Goal: Task Accomplishment & Management: Manage account settings

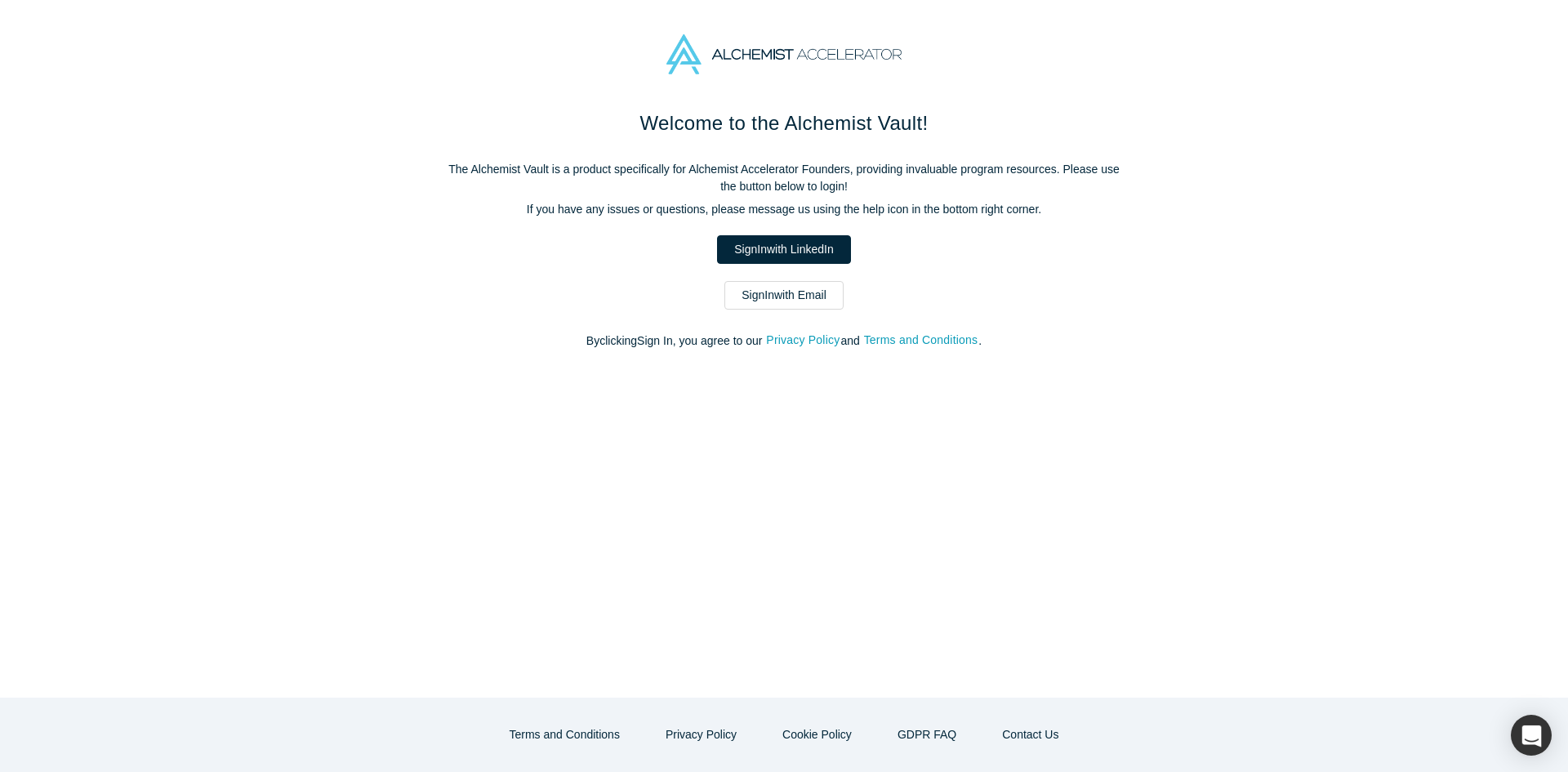
click at [764, 299] on link "Sign In with Email" at bounding box center [784, 294] width 119 height 29
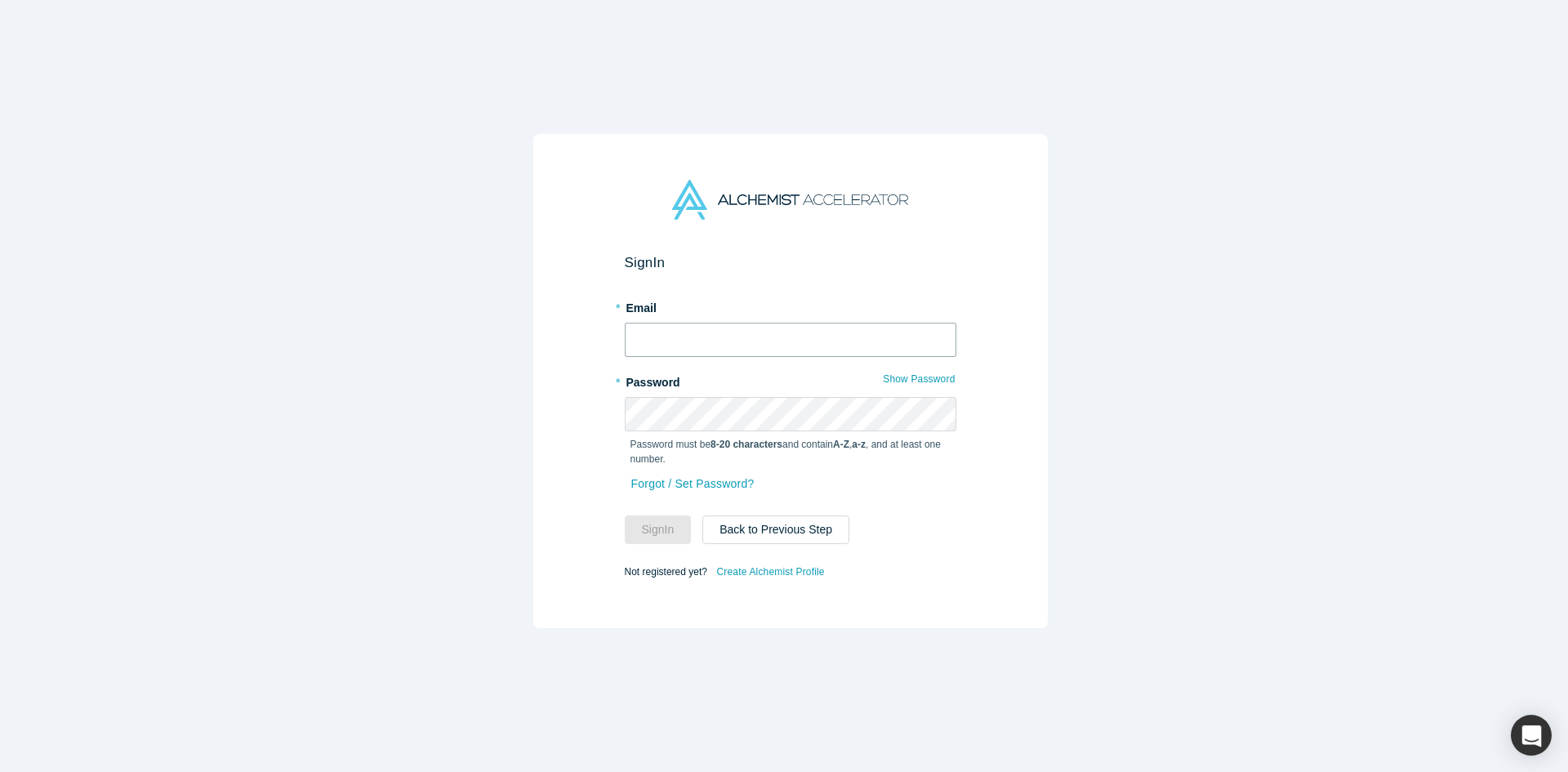
click at [770, 352] on form "Sign In * Email * Password Show Password Password must be 8-20 characters and c…" at bounding box center [790, 418] width 332 height 328
click at [775, 330] on input "text" at bounding box center [790, 340] width 332 height 34
type input "[EMAIL_ADDRESS][DOMAIN_NAME]"
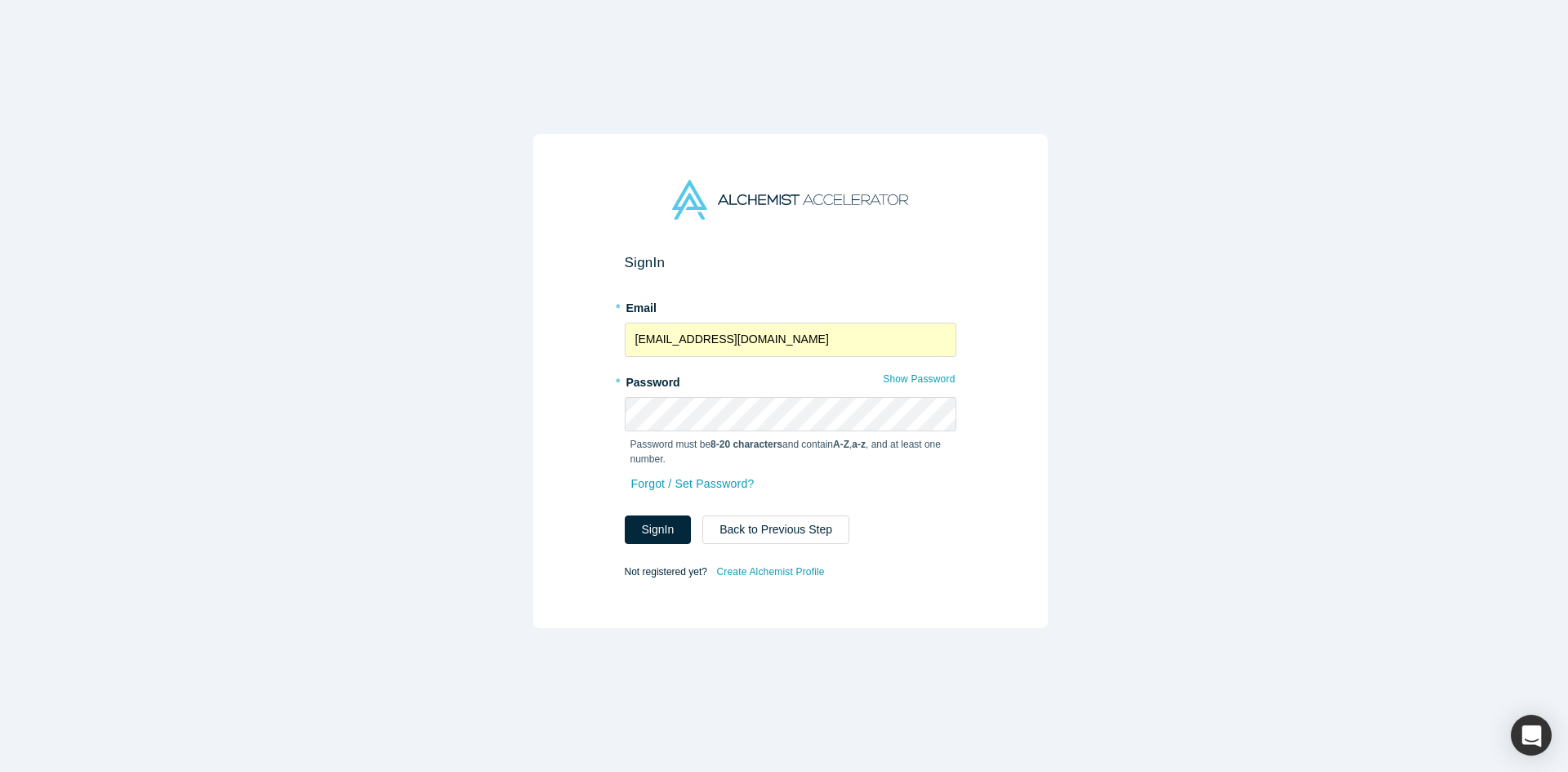
click at [664, 539] on form "Sign In * Email [EMAIL_ADDRESS][DOMAIN_NAME] * Password Show Password Password …" at bounding box center [790, 418] width 332 height 328
click at [657, 529] on button "Sign In" at bounding box center [658, 529] width 67 height 29
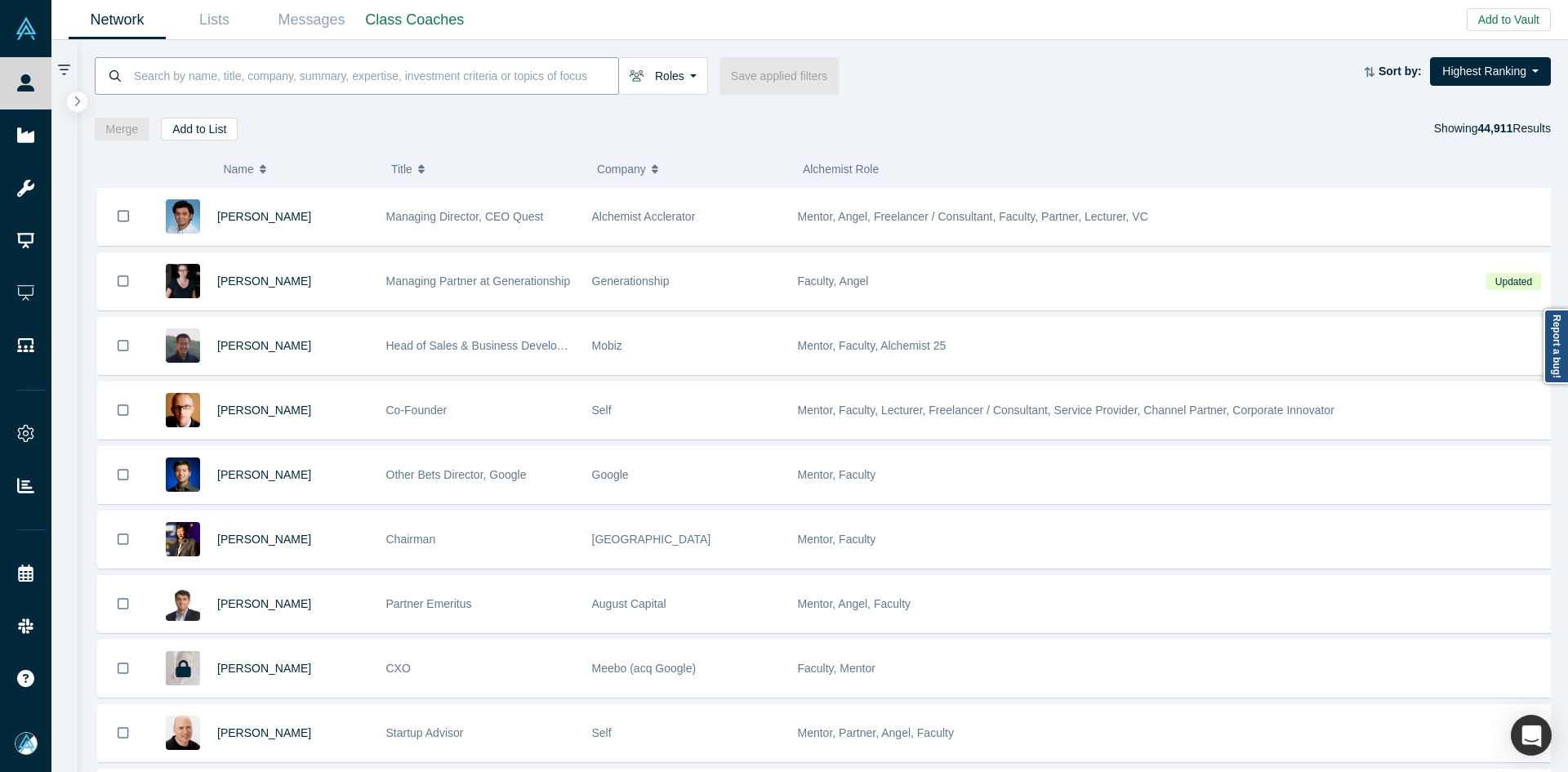
click at [384, 92] on input at bounding box center [374, 75] width 486 height 38
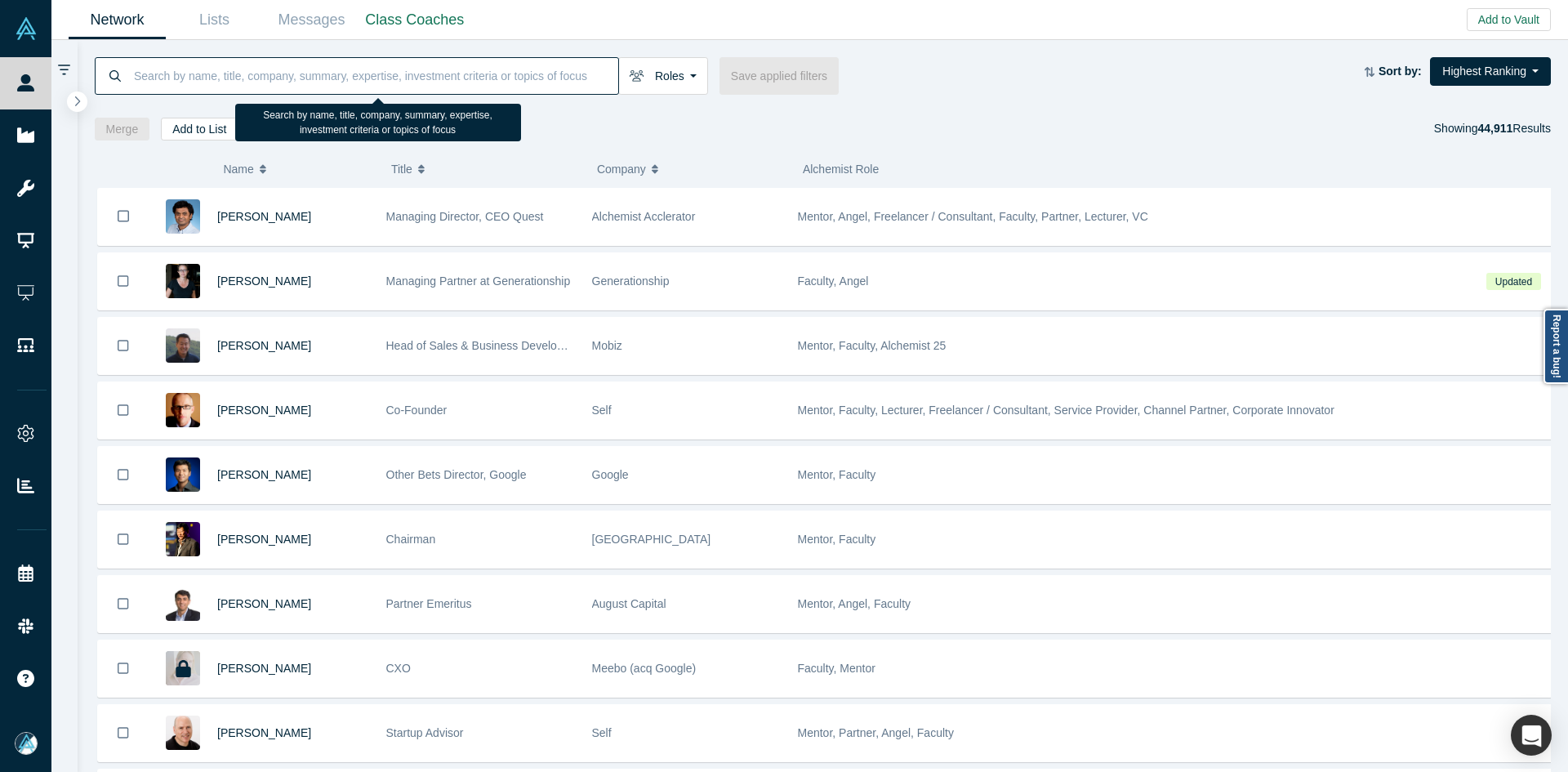
paste input "The Cognity Inc."
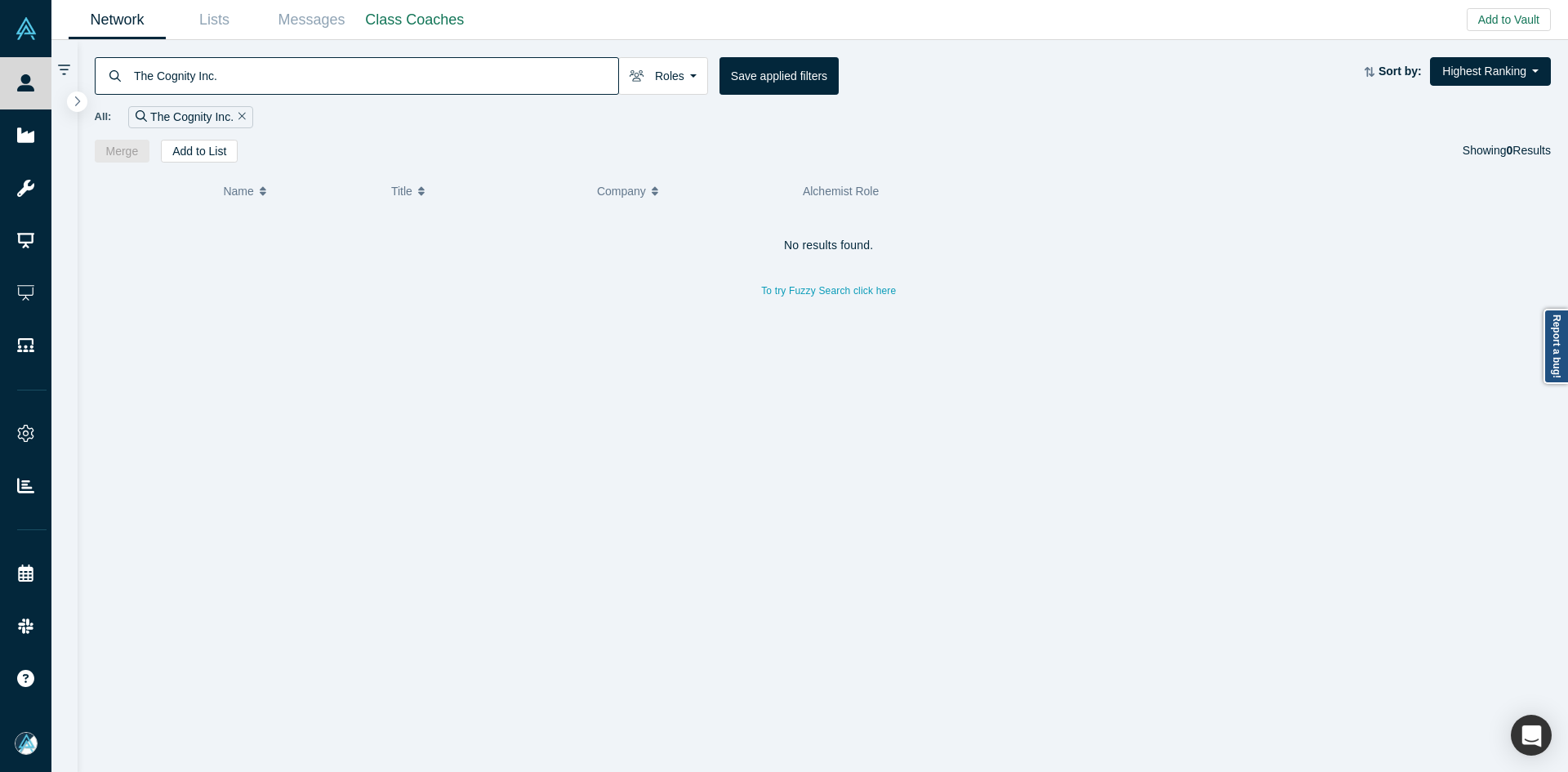
click at [220, 76] on input "The Cognity Inc." at bounding box center [374, 75] width 486 height 38
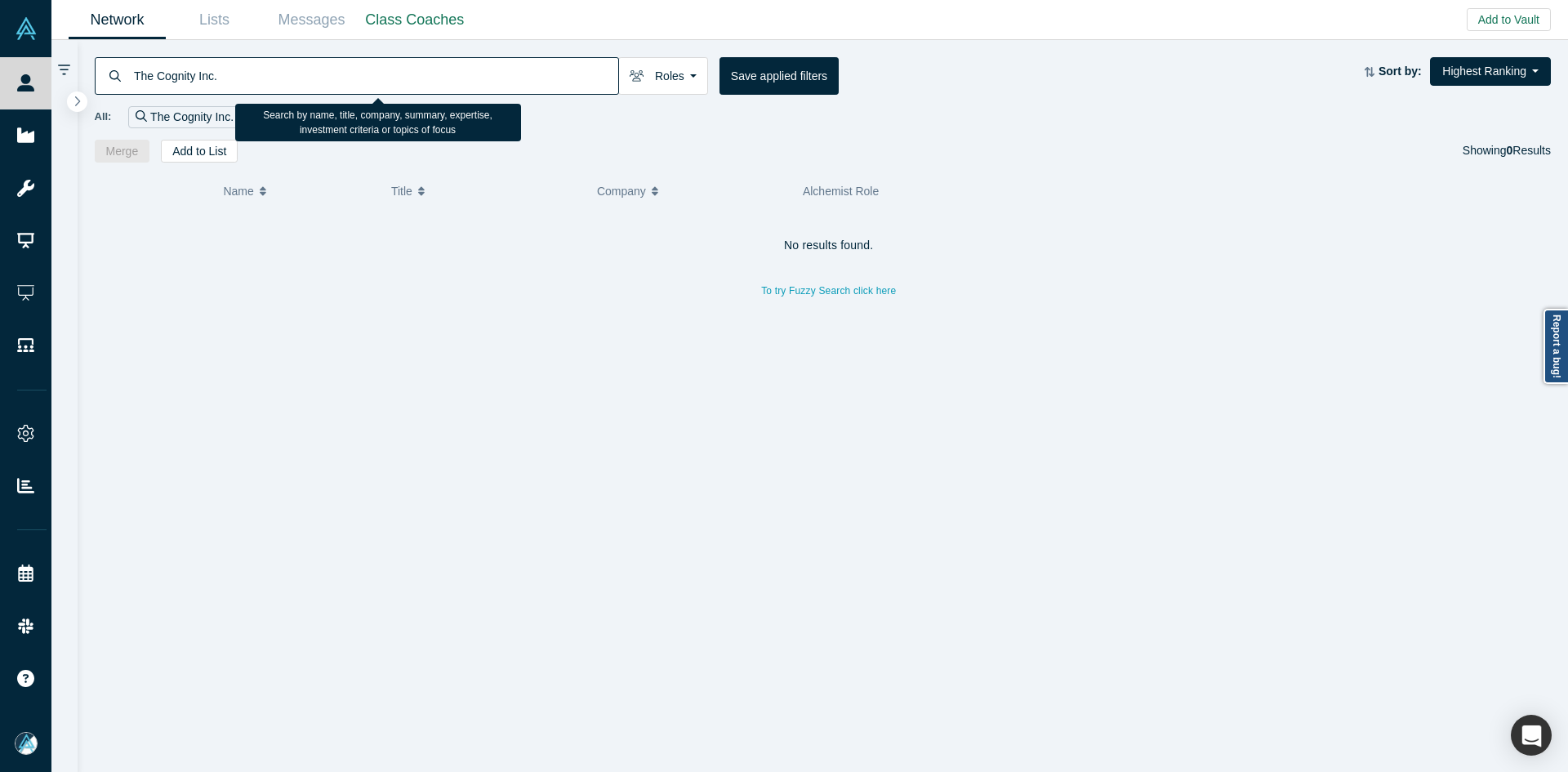
click at [220, 76] on input "The Cognity Inc." at bounding box center [374, 75] width 486 height 38
paste input "[PERSON_NAME]"
type input "[PERSON_NAME]"
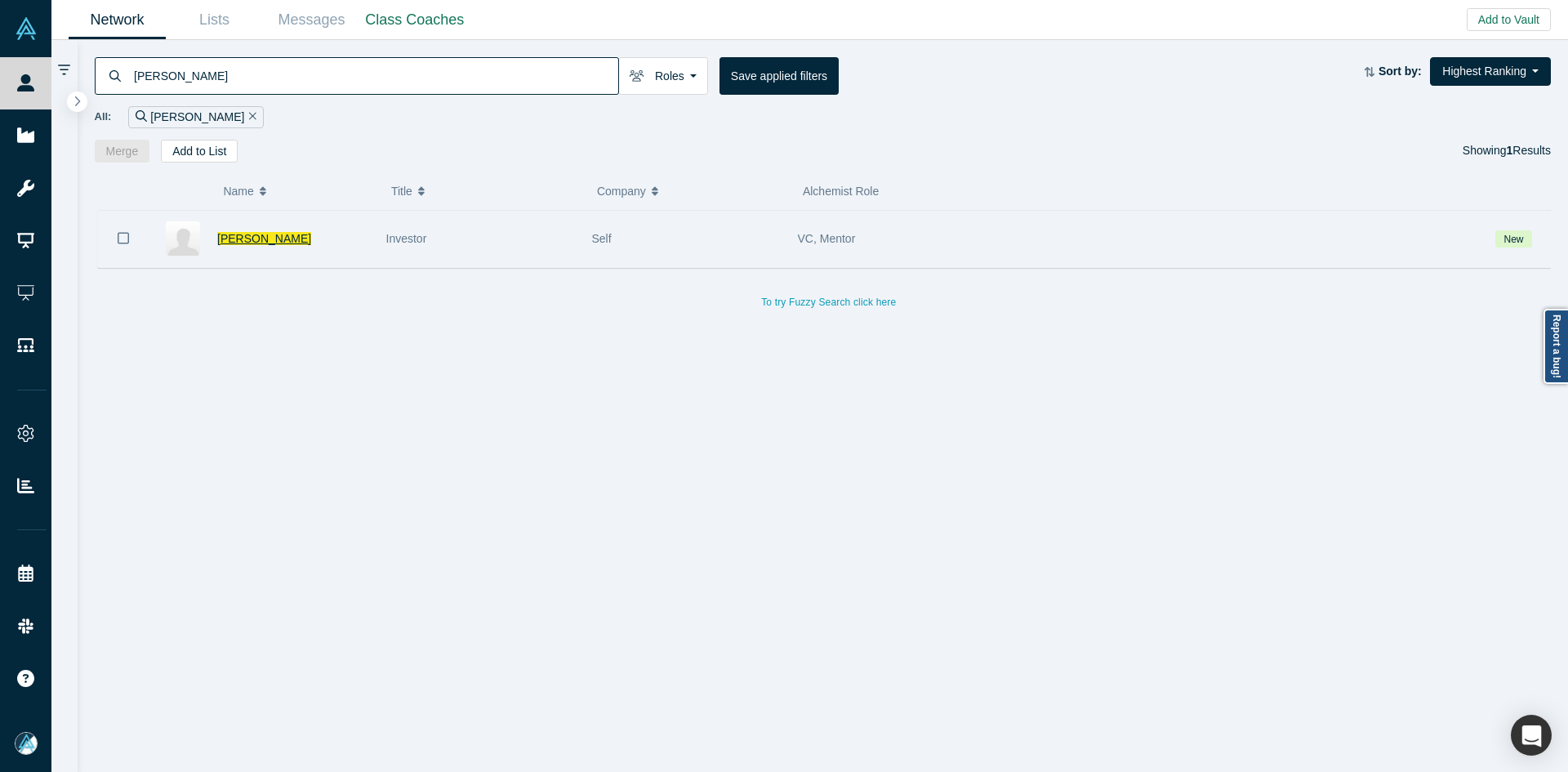
click at [259, 240] on span "[PERSON_NAME]" at bounding box center [264, 238] width 94 height 13
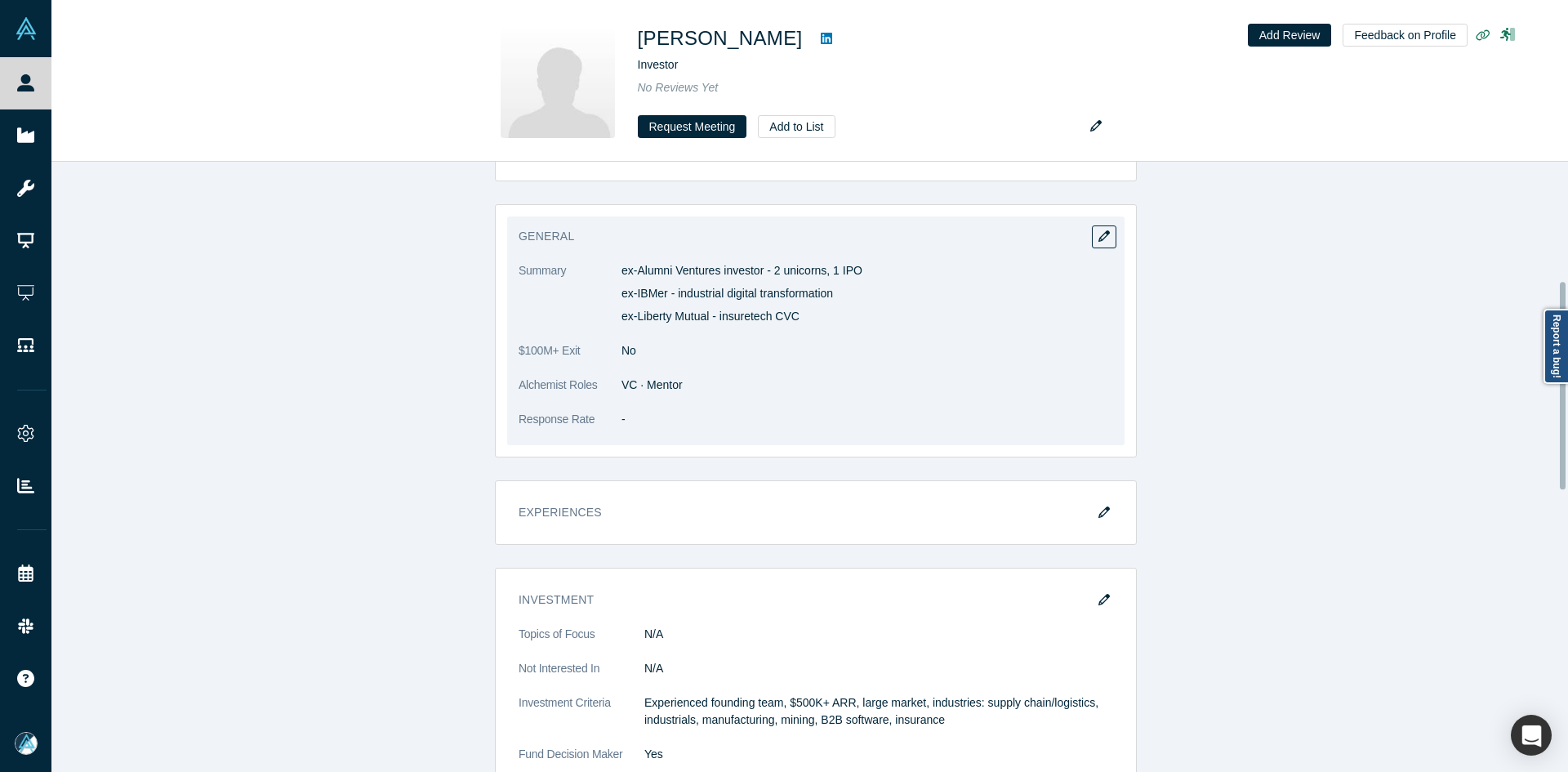
scroll to position [196, 0]
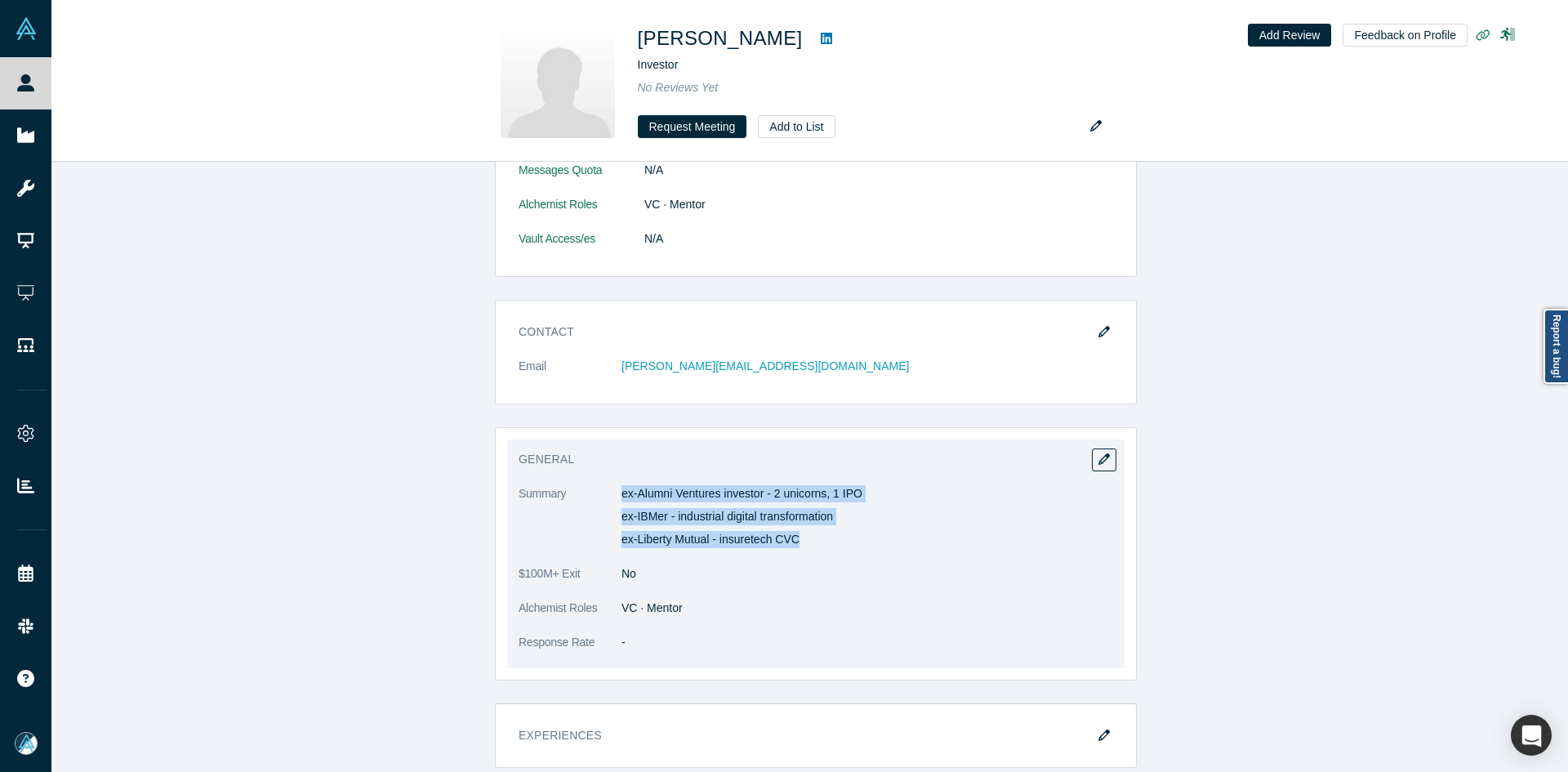
drag, startPoint x: 656, startPoint y: 490, endPoint x: 827, endPoint y: 535, distance: 176.8
click at [827, 535] on dl "Summary ex-Alumni Ventures investor - 2 unicorns, 1 IPO ex-IBMer - industrial d…" at bounding box center [817, 577] width 595 height 183
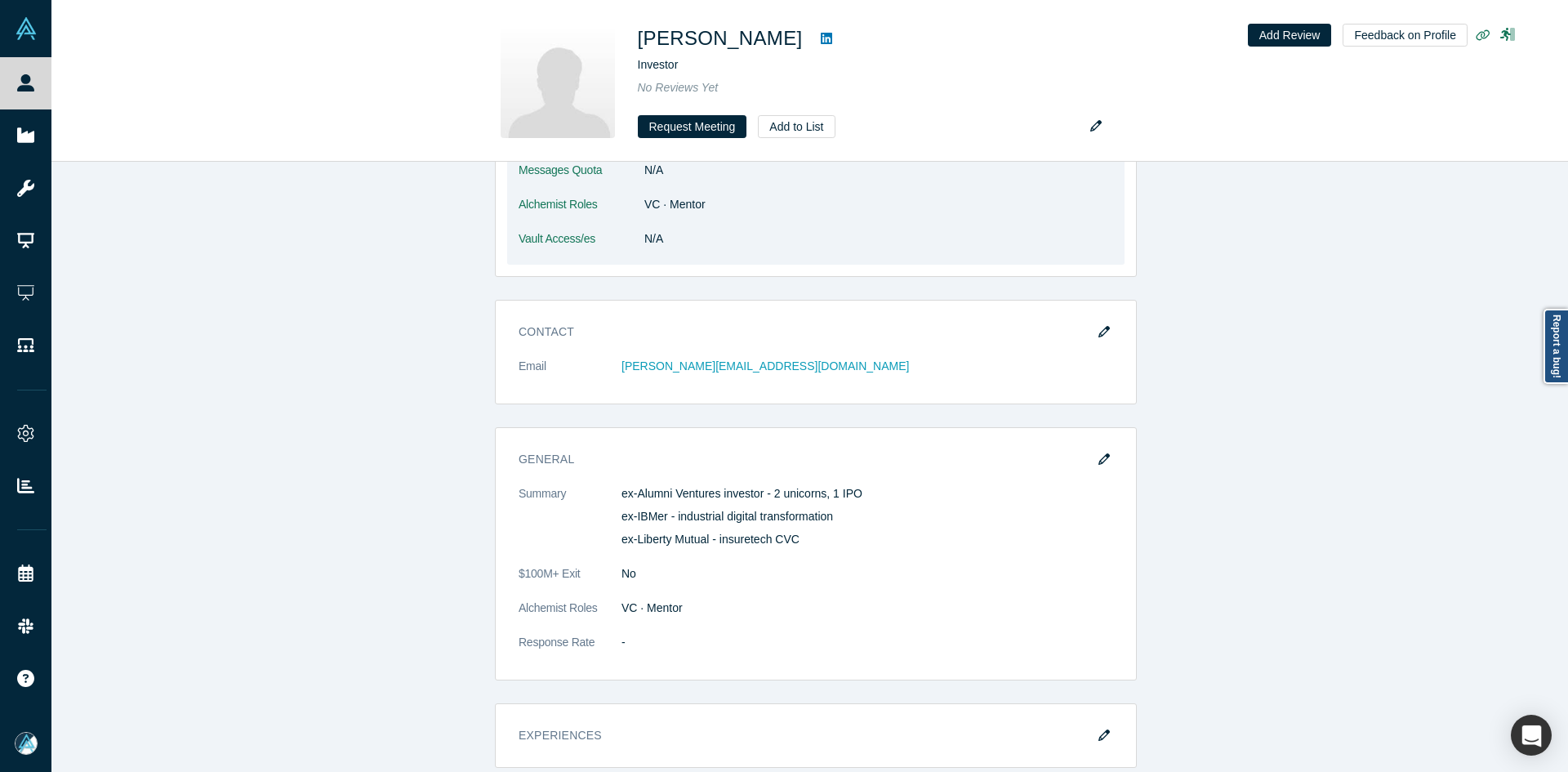
drag, startPoint x: 675, startPoint y: 363, endPoint x: 519, endPoint y: 193, distance: 230.7
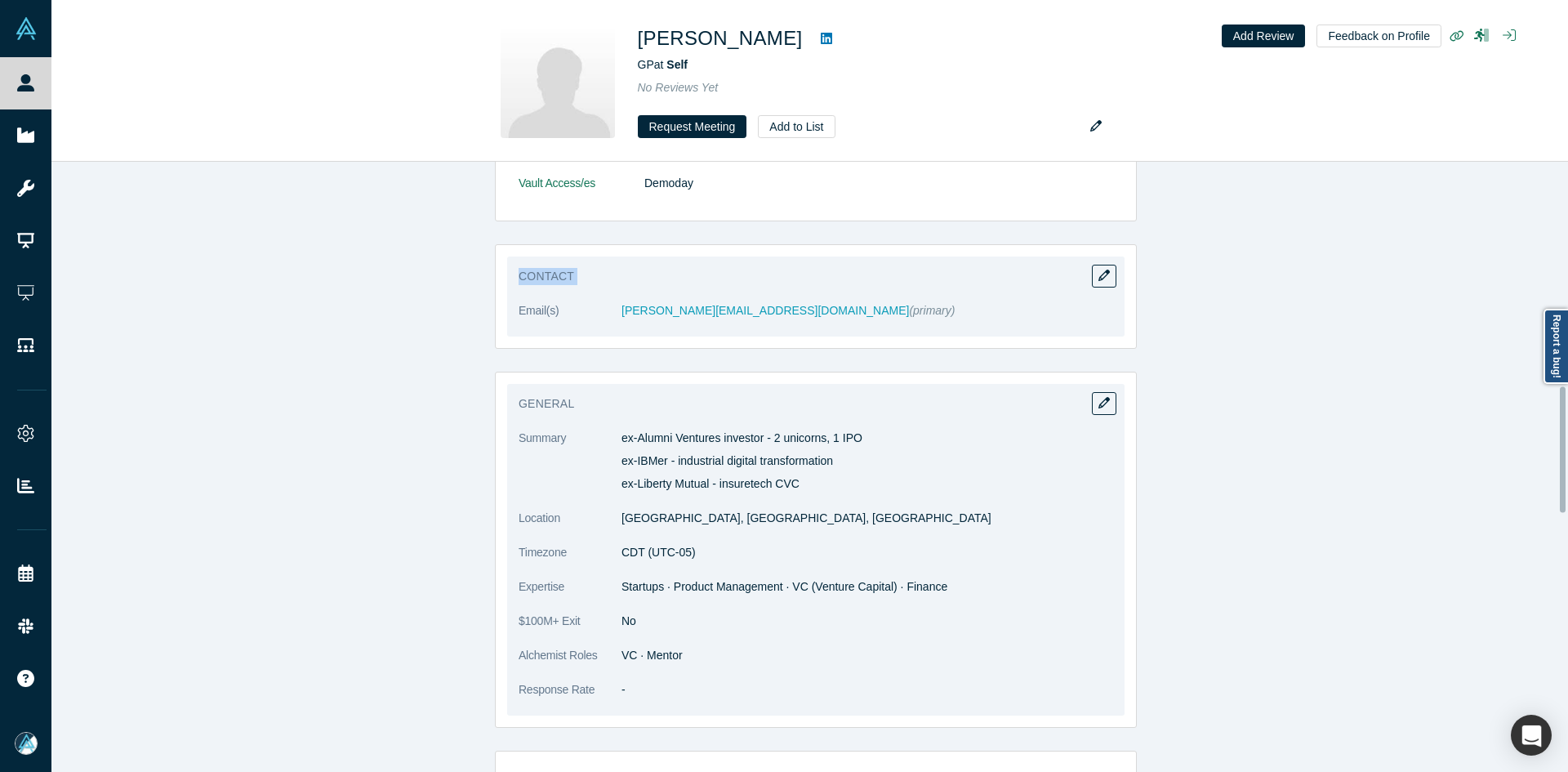
scroll to position [1145, 0]
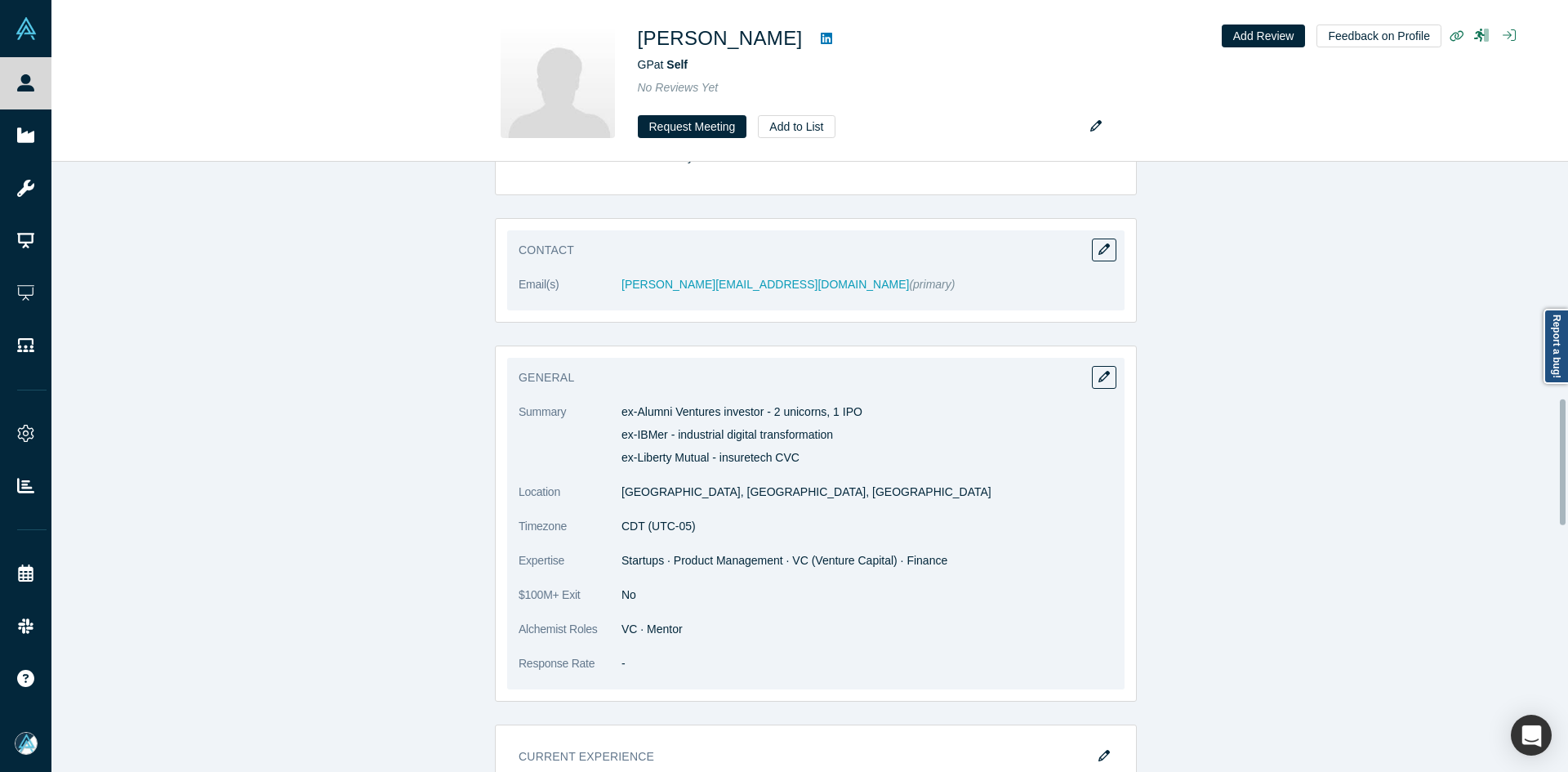
click at [647, 557] on span "Startups · Product Management · VC (Venture Capital) · Finance" at bounding box center [784, 559] width 326 height 13
click at [646, 557] on span "Startups · Product Management · VC (Venture Capital) · Finance" at bounding box center [784, 559] width 326 height 13
copy dl "Startups · Product Management · VC (Venture Capital) · Finance"
click at [646, 557] on span "Startups · Product Management · VC (Venture Capital) · Finance" at bounding box center [784, 559] width 326 height 13
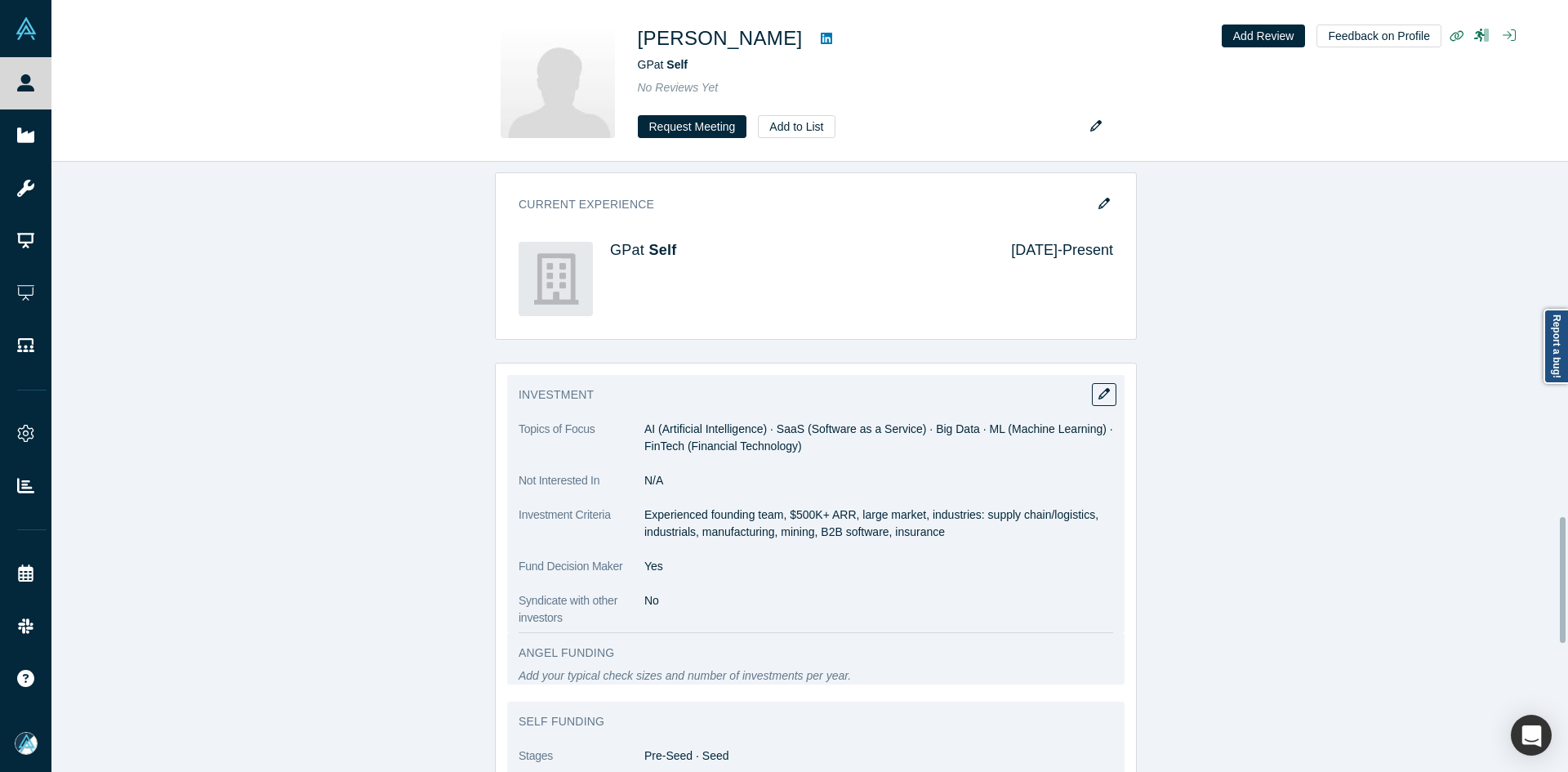
scroll to position [1716, 0]
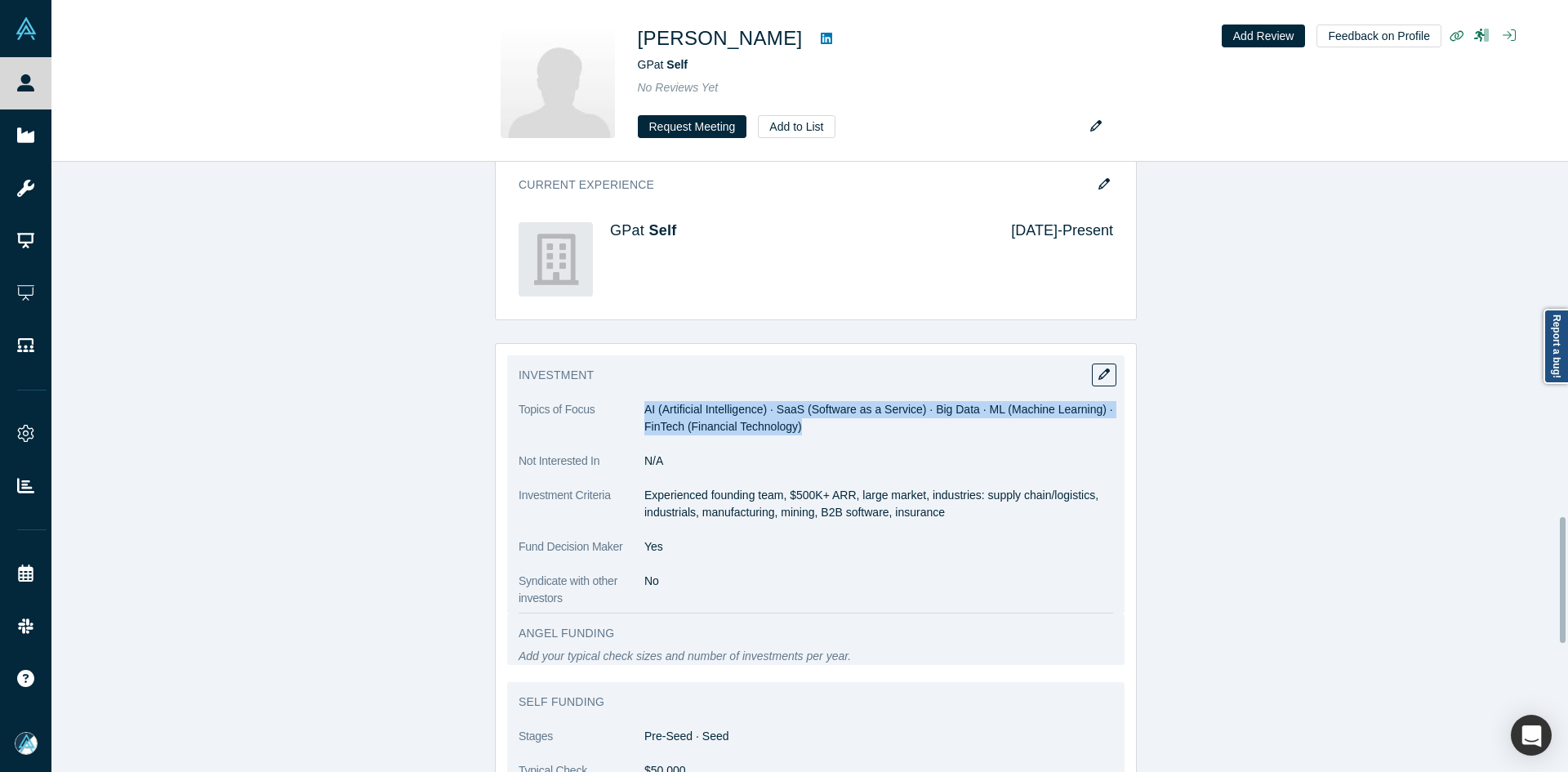
copy span "AI (Artificial Intelligence) · SaaS (Software as a Service) · Big Data · ML (Ma…"
drag, startPoint x: 642, startPoint y: 405, endPoint x: 807, endPoint y: 422, distance: 165.9
click at [807, 422] on dd "AI (Artificial Intelligence) · SaaS (Software as a Service) · Big Data · ML (Ma…" at bounding box center [879, 418] width 469 height 34
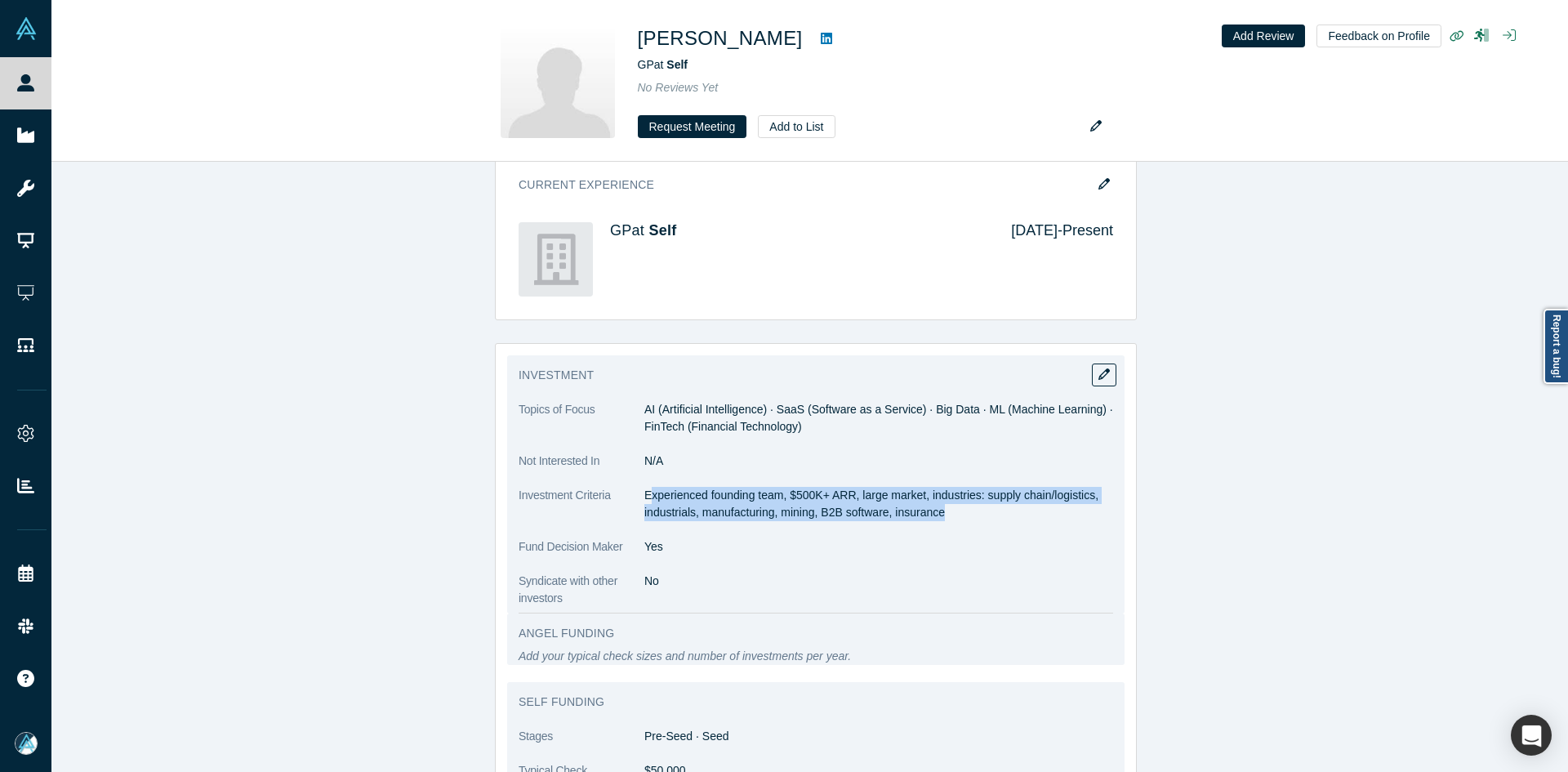
copy p "xperienced founding team, $500K+ ARR, large market, industries: supply chain/lo…"
drag, startPoint x: 642, startPoint y: 491, endPoint x: 1007, endPoint y: 513, distance: 365.7
click at [1007, 513] on p "Experienced founding team, $500K+ ARR, large market, industries: supply chain/l…" at bounding box center [879, 503] width 469 height 34
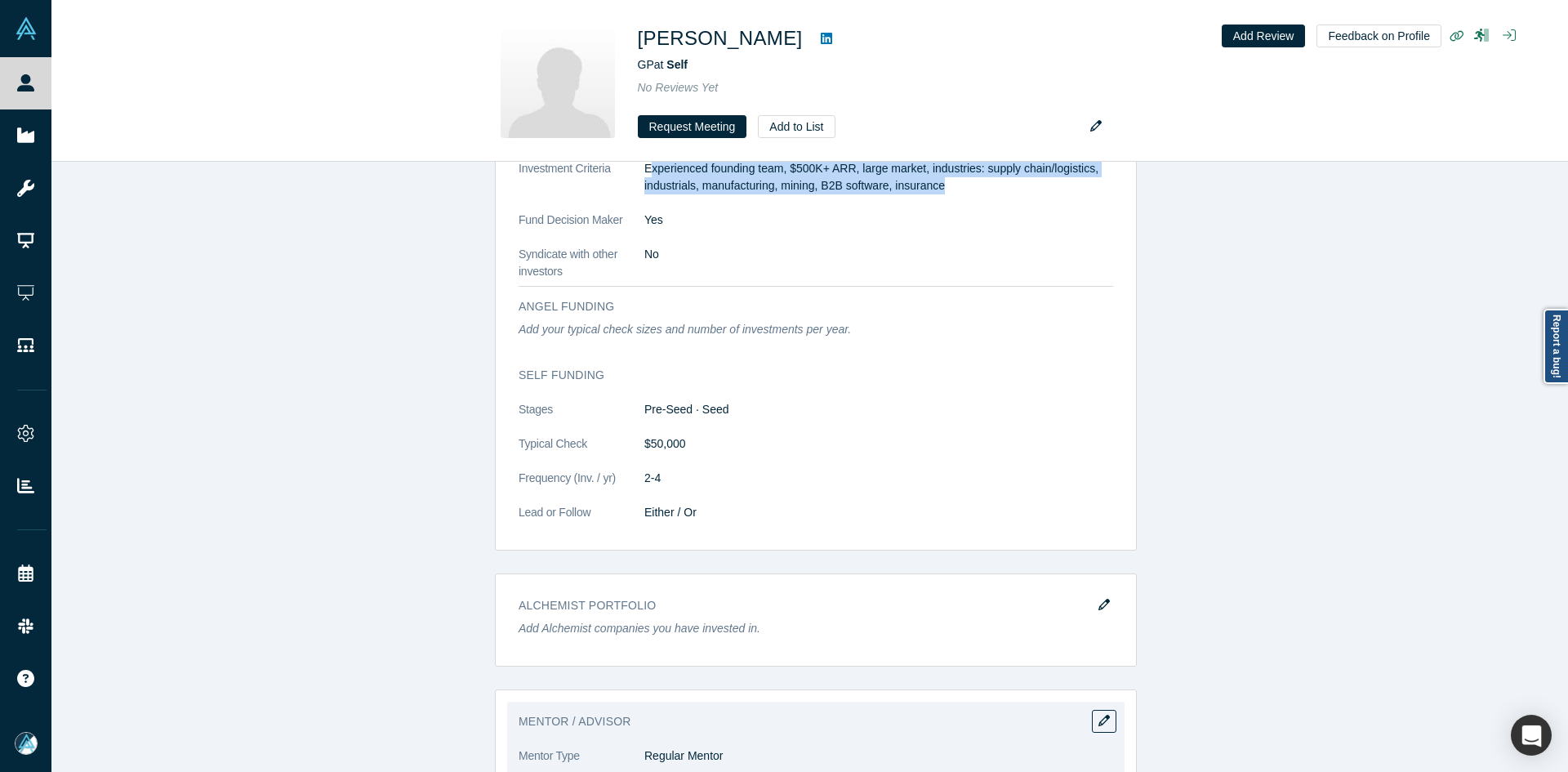
scroll to position [2335, 0]
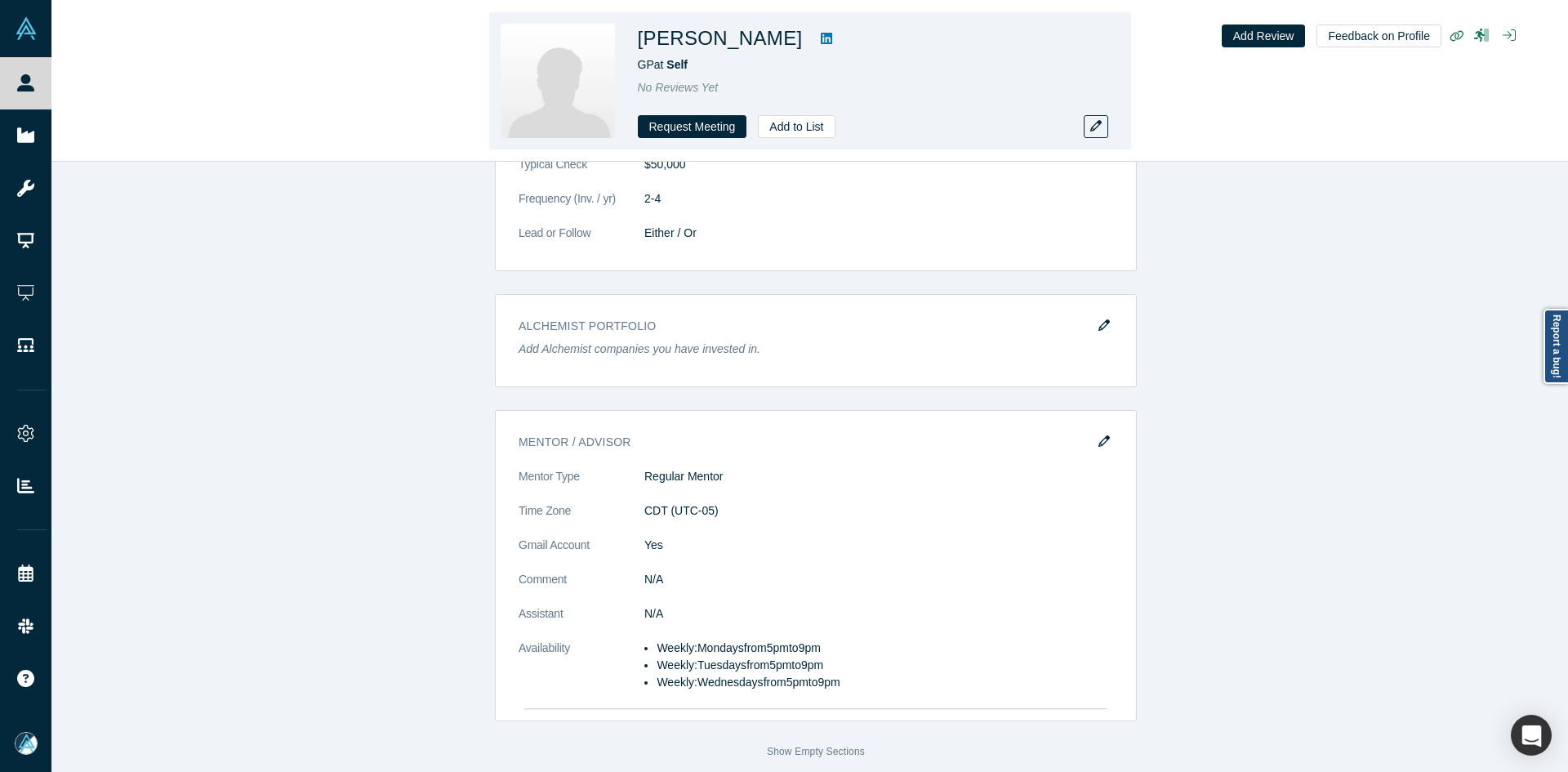
click at [815, 34] on link at bounding box center [826, 38] width 25 height 20
click at [1093, 130] on icon "button" at bounding box center [1096, 126] width 12 height 12
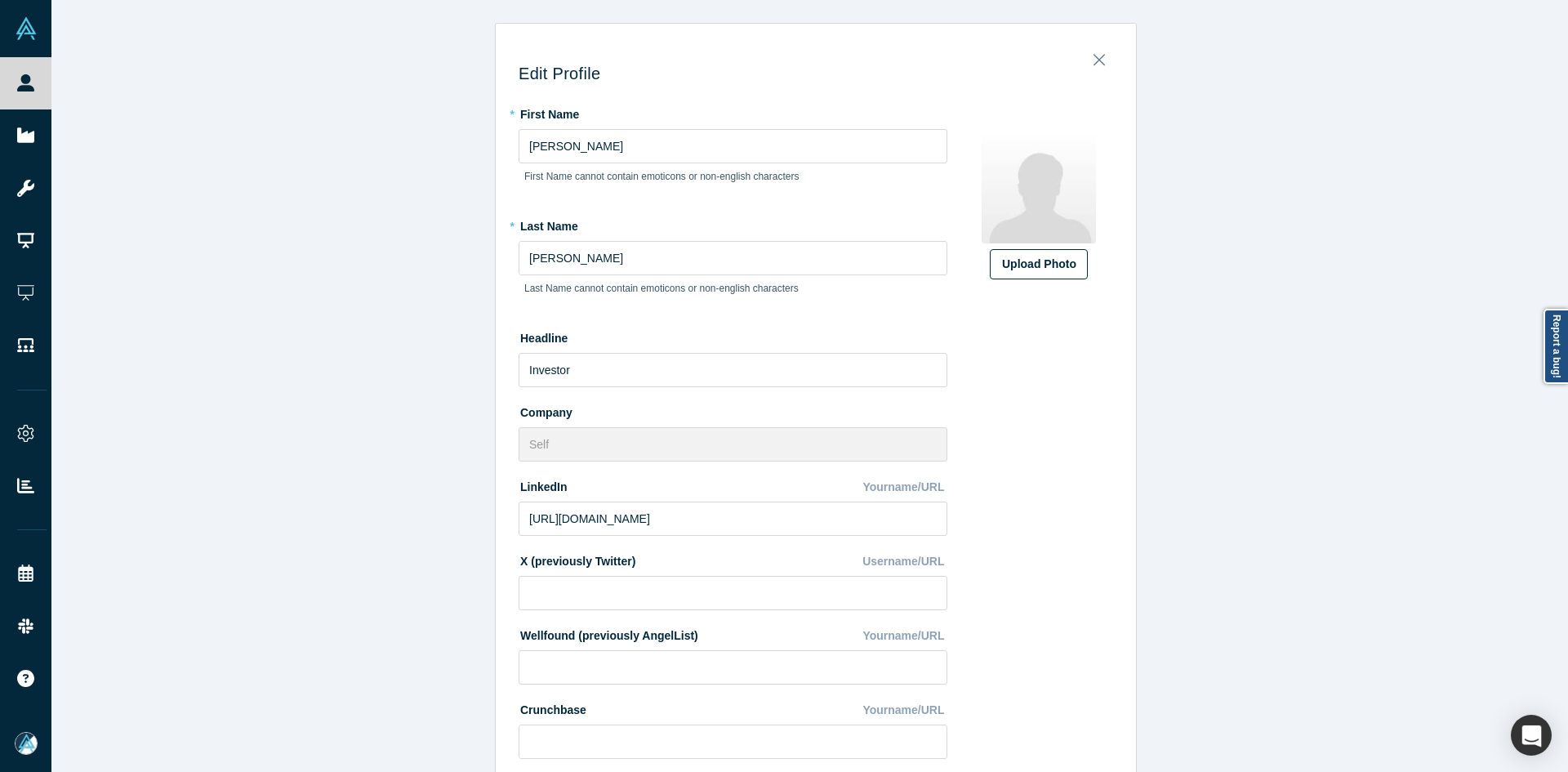
click at [1024, 266] on div "Upload Photo" at bounding box center [1039, 264] width 74 height 17
click at [0, 0] on input "Upload Photo" at bounding box center [0, 0] width 0 height 0
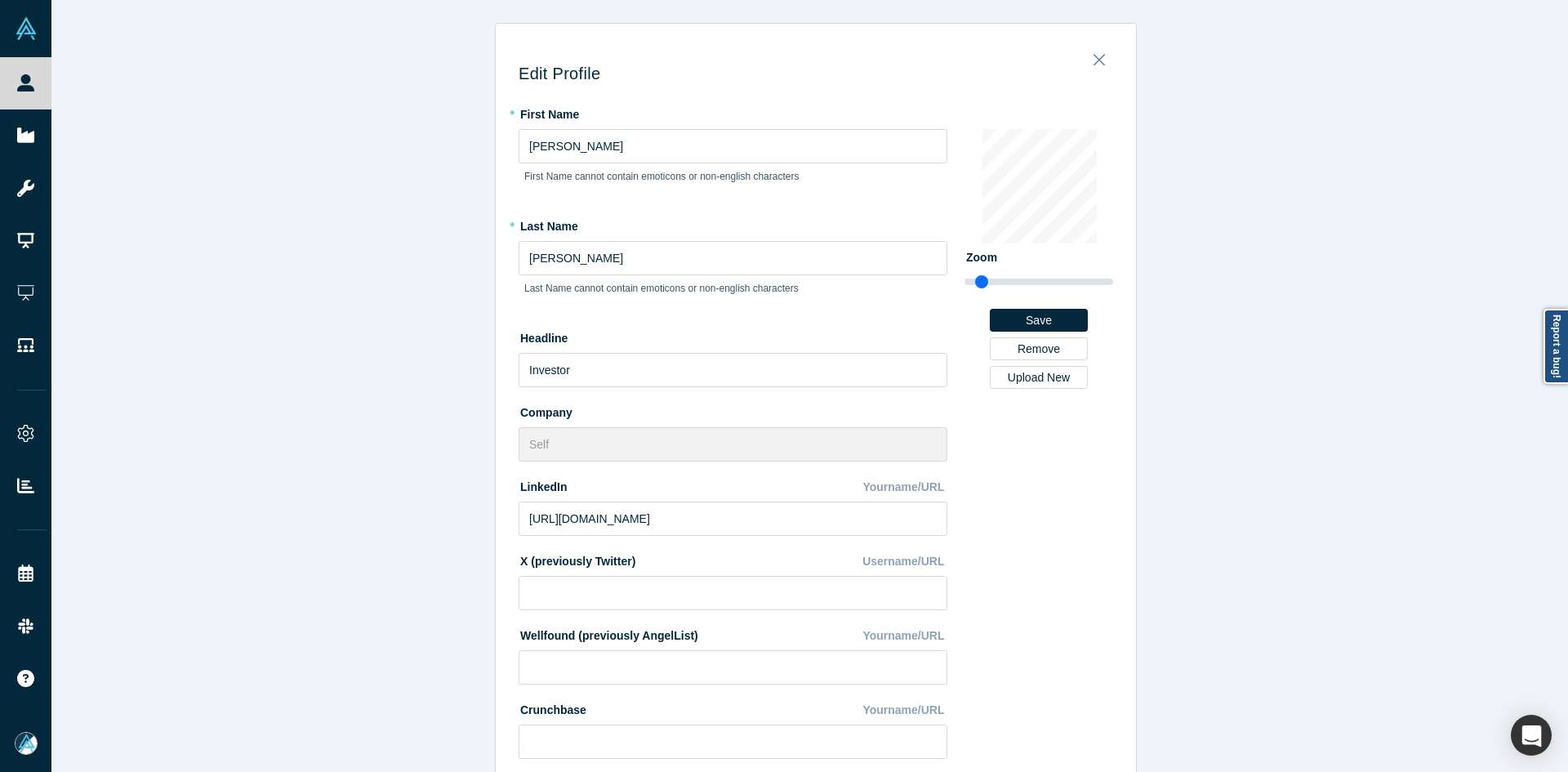
click at [394, 606] on div "Edit Profile * First Name [PERSON_NAME] First Name cannot contain emoticons or …" at bounding box center [816, 392] width 1530 height 784
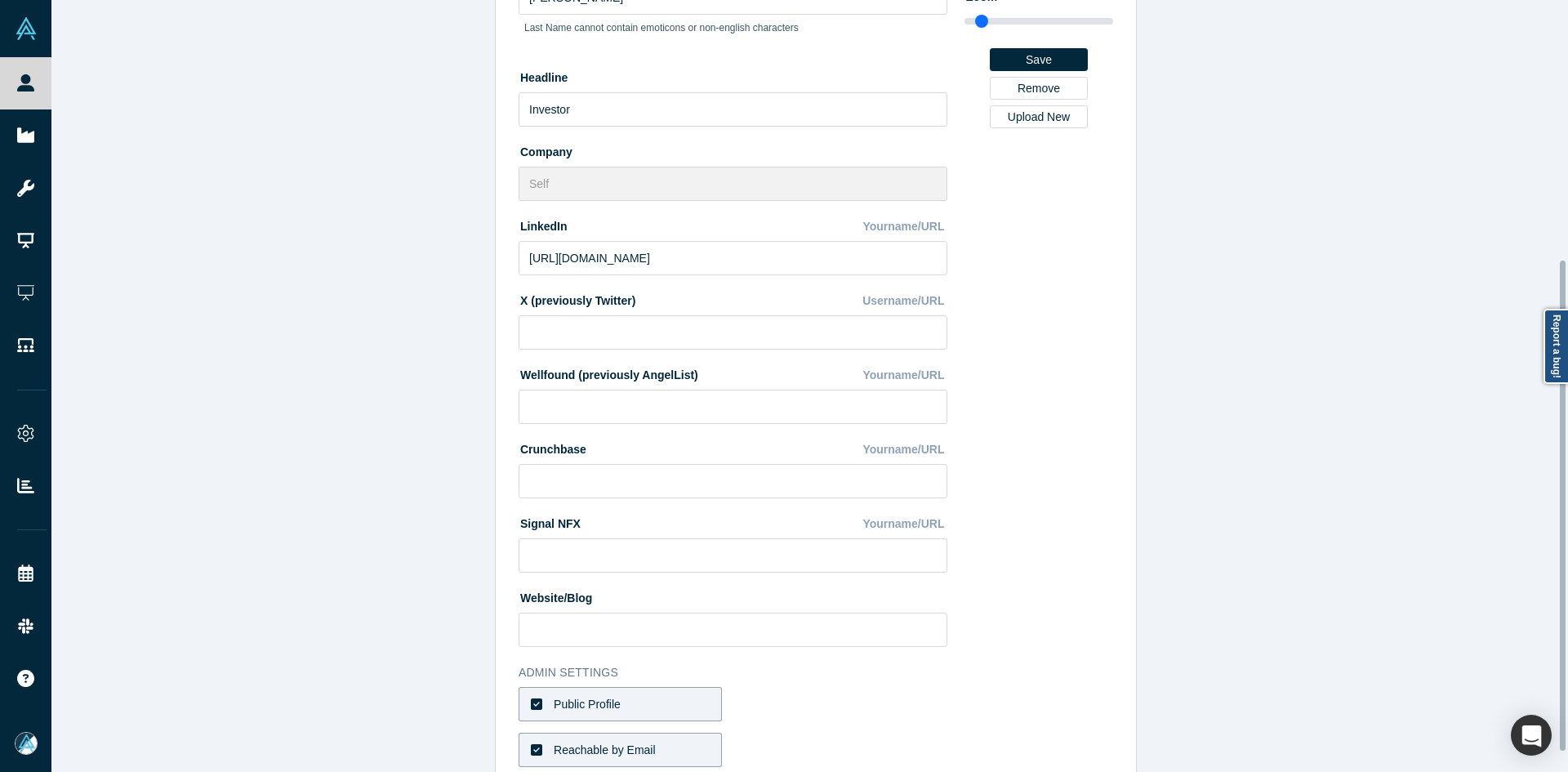
scroll to position [409, 0]
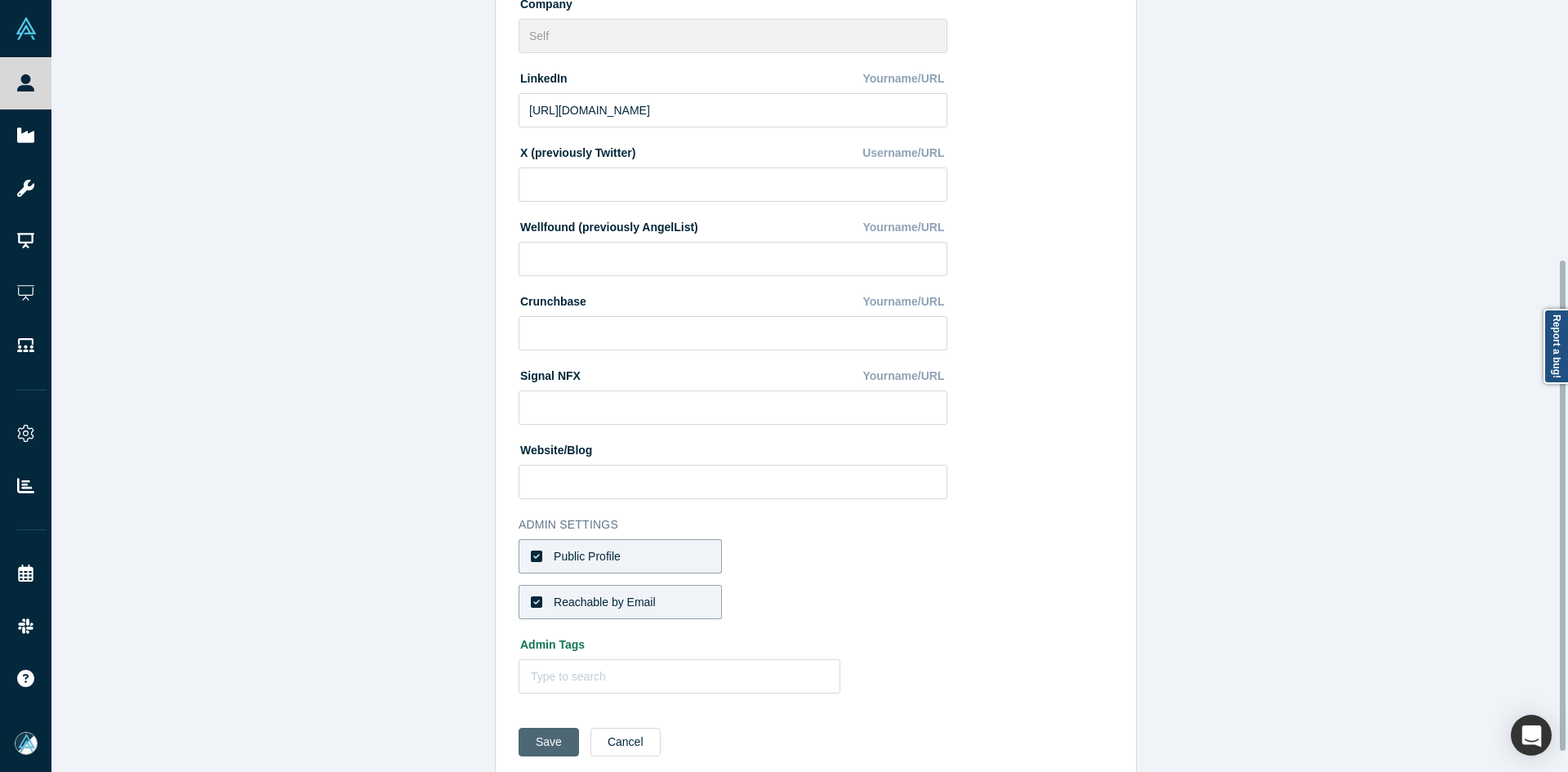
click at [540, 743] on button "Save" at bounding box center [549, 741] width 60 height 29
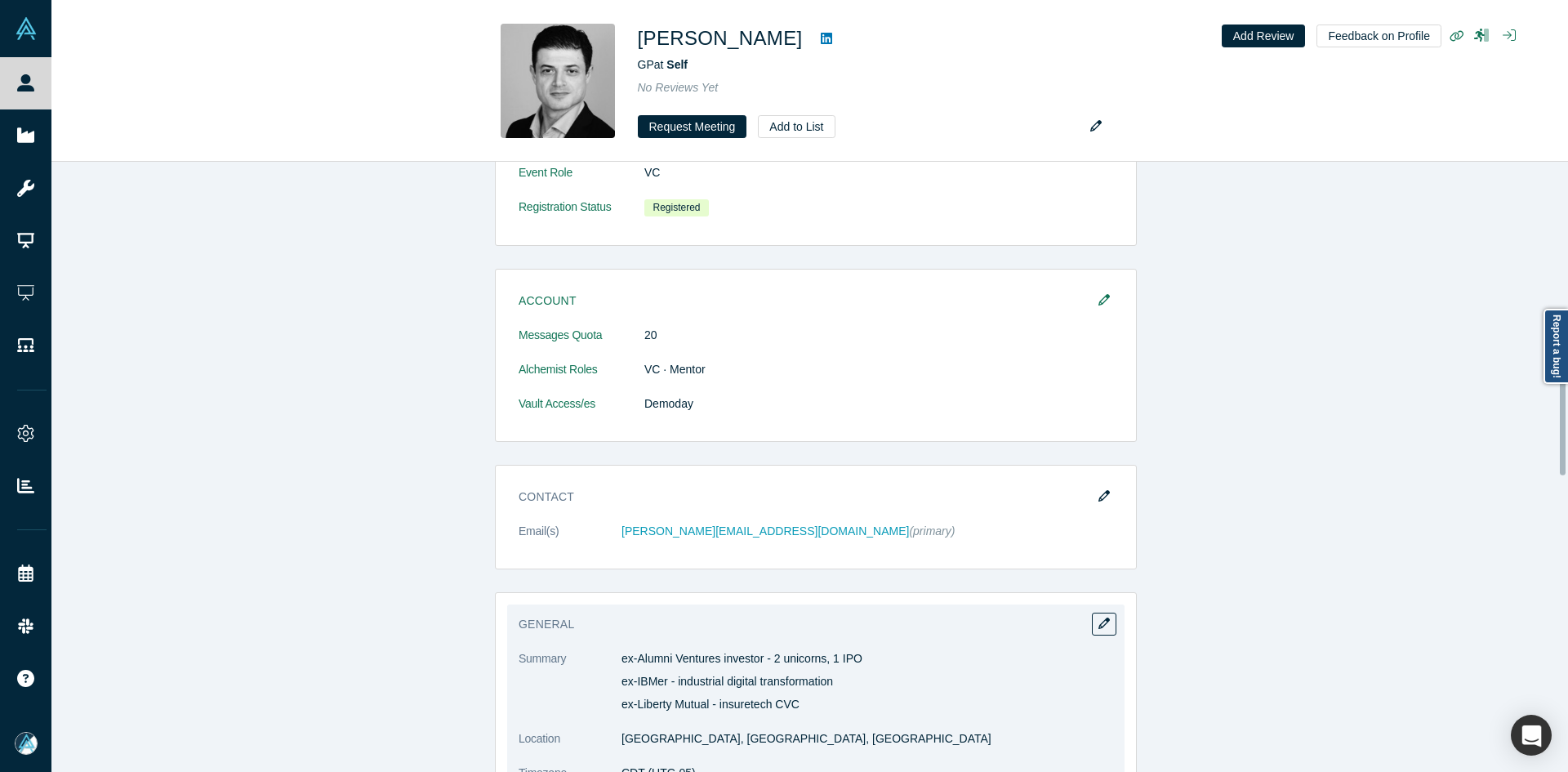
scroll to position [1225, 0]
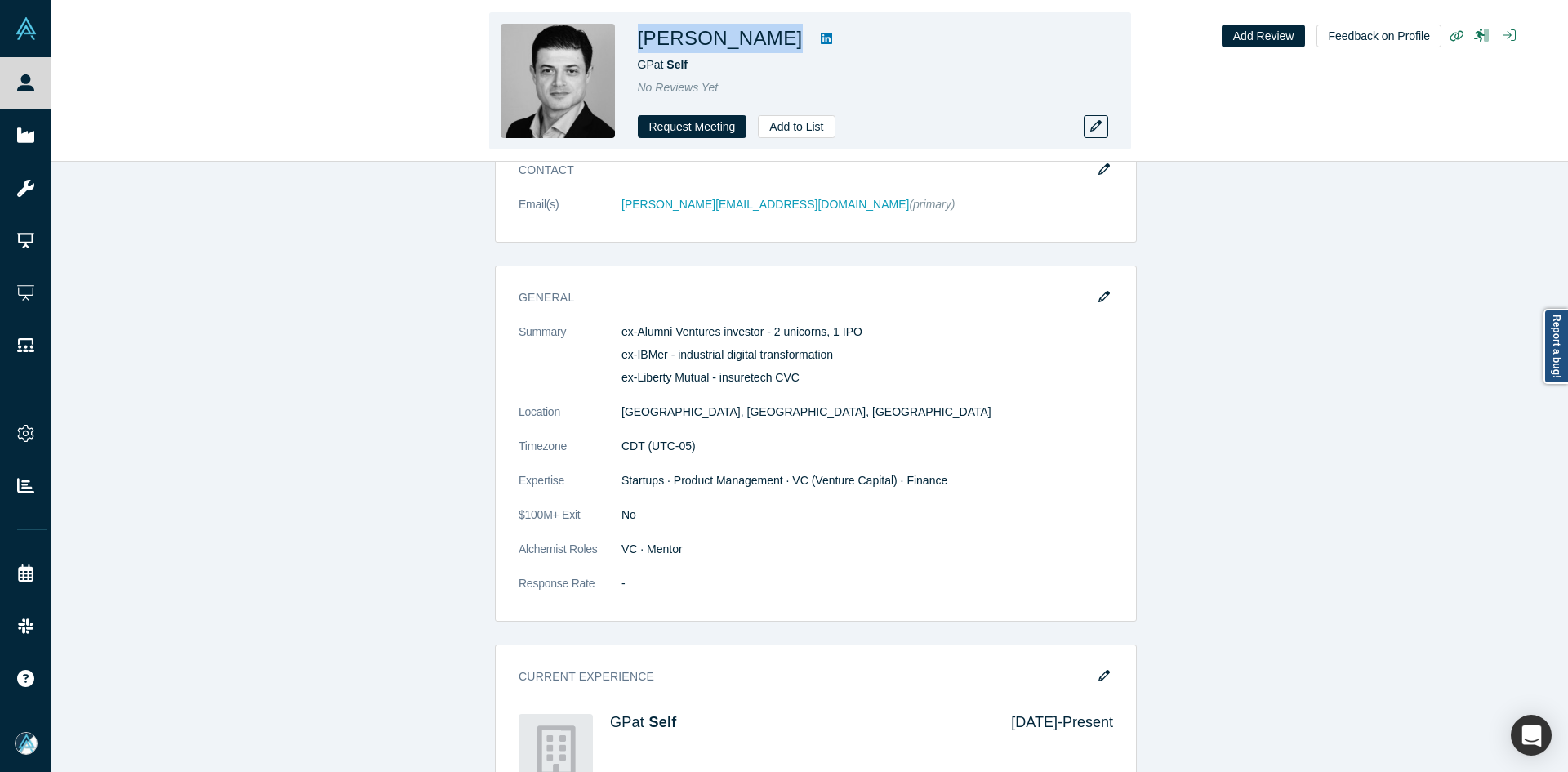
copy div "[PERSON_NAME]"
drag, startPoint x: 760, startPoint y: 44, endPoint x: 639, endPoint y: 45, distance: 121.0
click at [639, 45] on div "[PERSON_NAME]" at bounding box center [867, 38] width 457 height 30
copy div "[PERSON_NAME]"
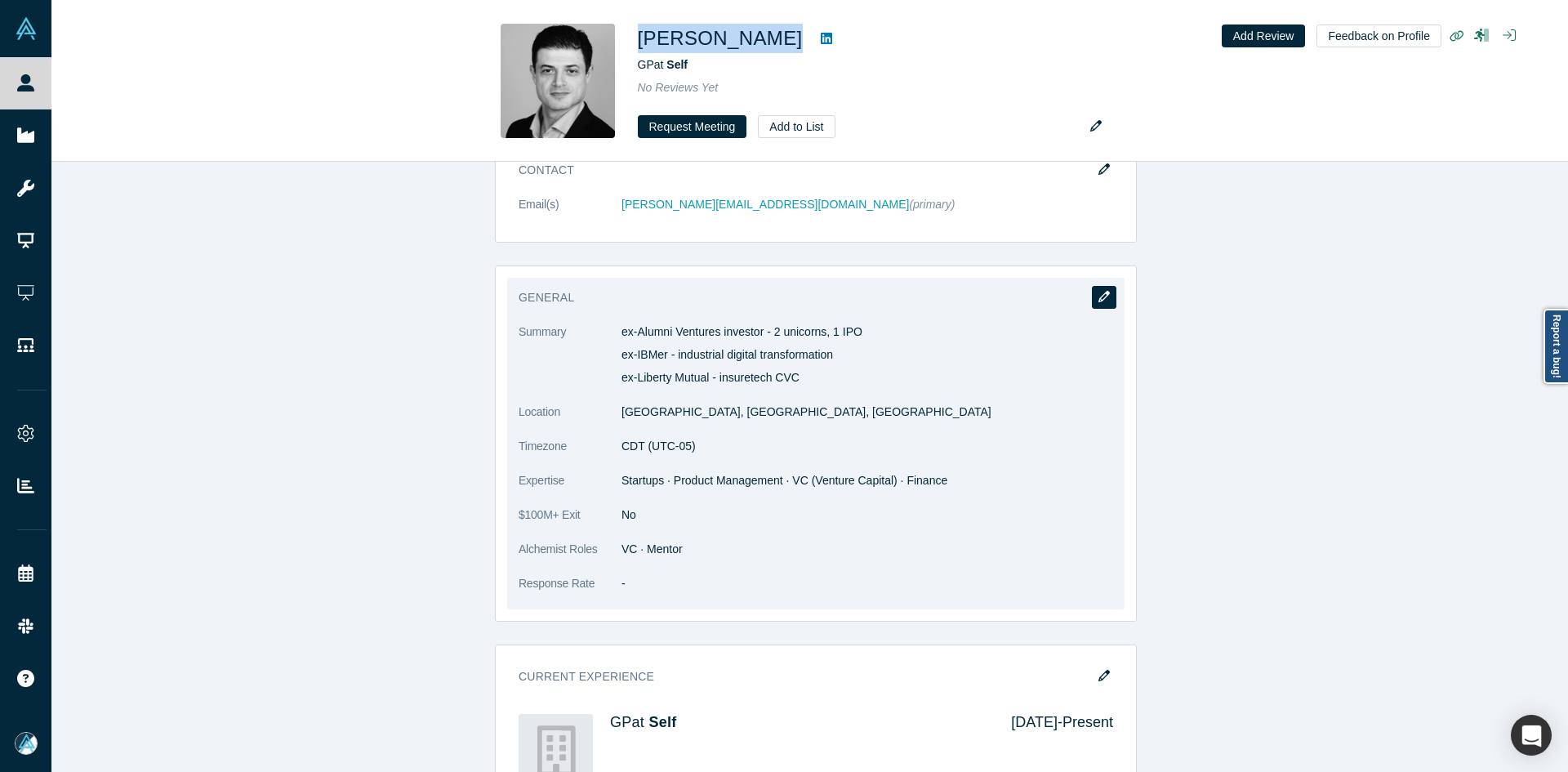
click at [1099, 290] on button "button" at bounding box center [1104, 296] width 25 height 23
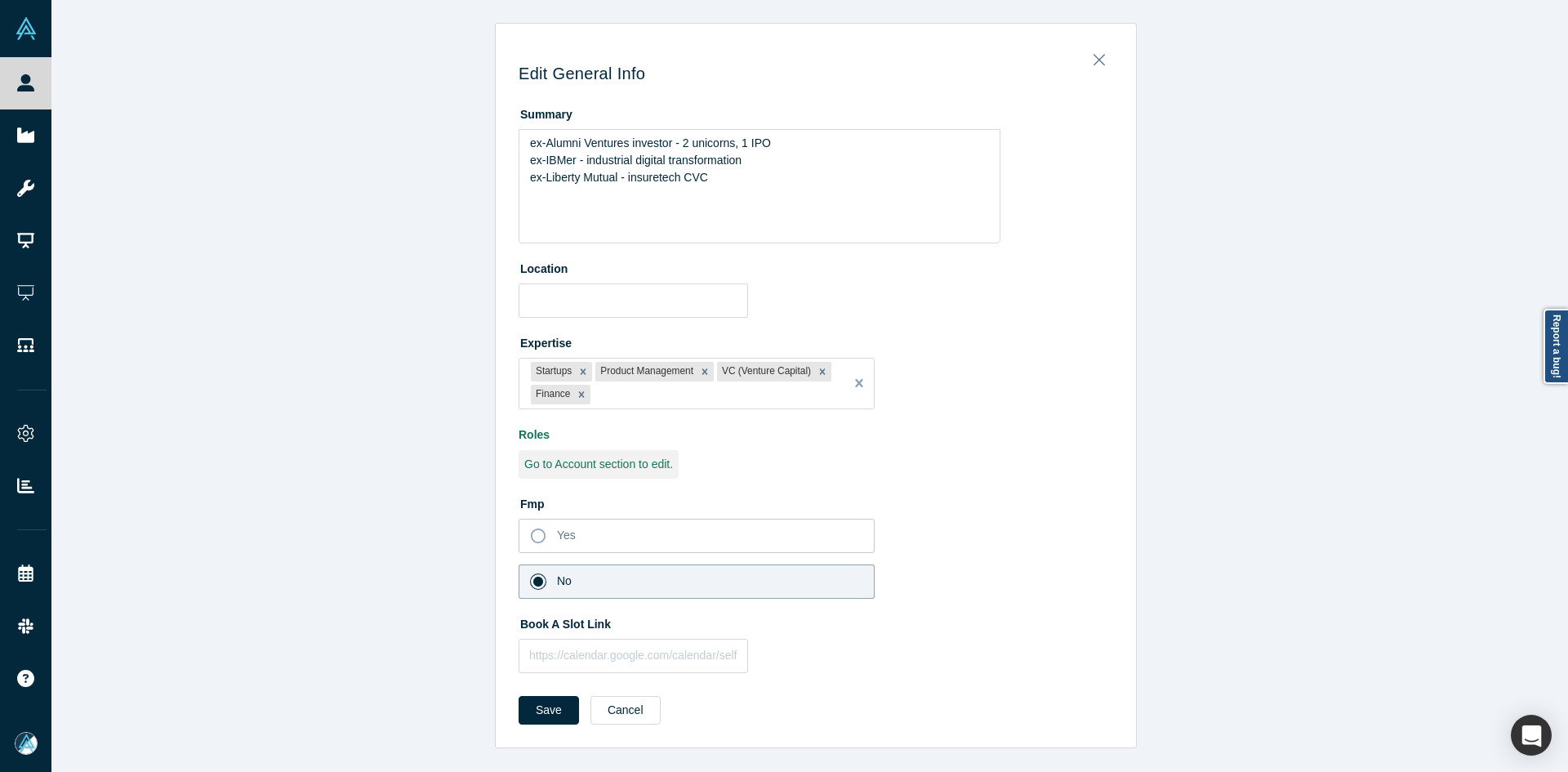
type input "[GEOGRAPHIC_DATA], [GEOGRAPHIC_DATA], [GEOGRAPHIC_DATA]"
click at [555, 653] on input "text" at bounding box center [633, 656] width 229 height 34
paste input "[URL][DOMAIN_NAME]"
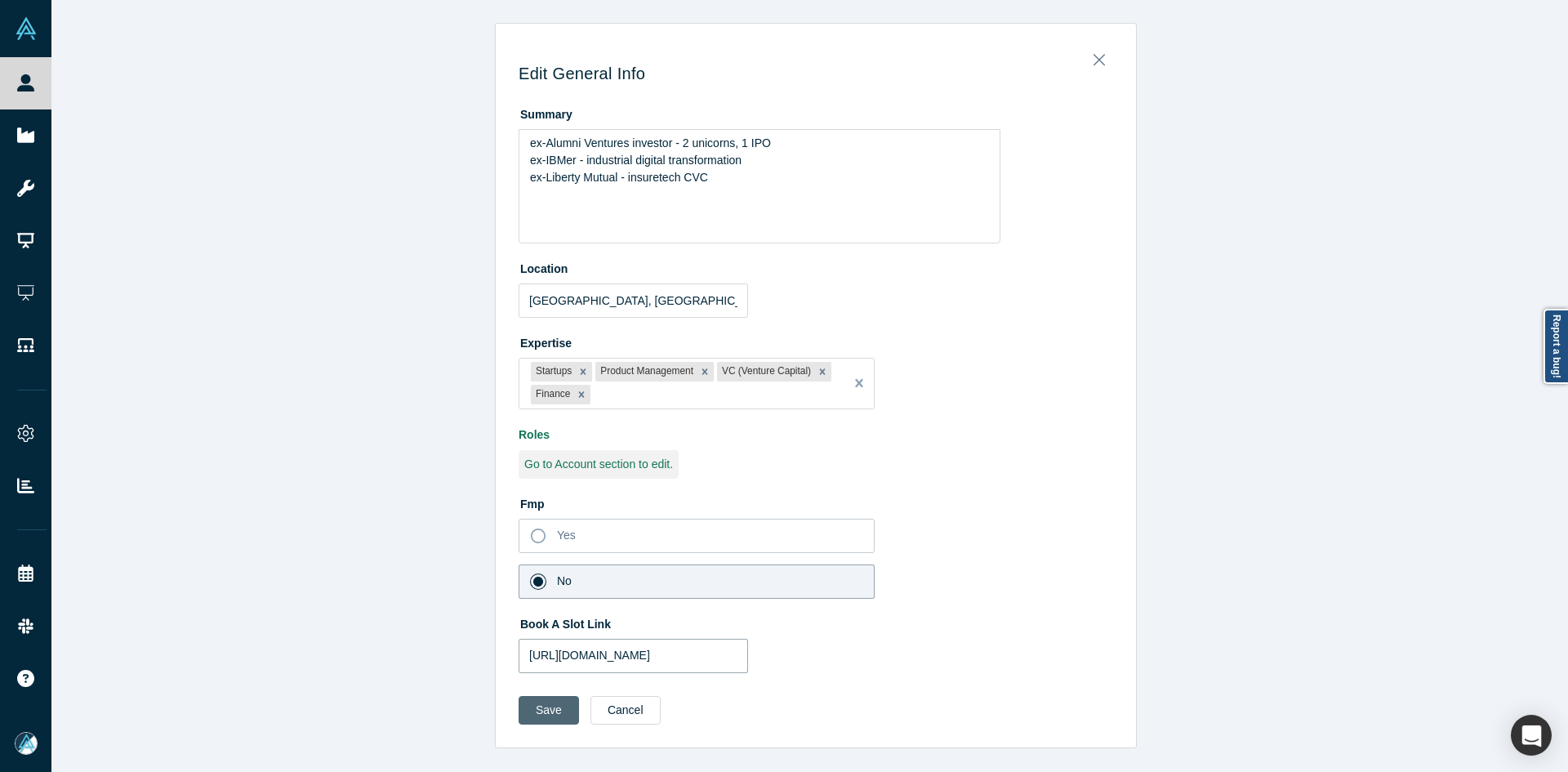
type input "[URL][DOMAIN_NAME]"
click at [544, 700] on button "Save" at bounding box center [549, 710] width 60 height 29
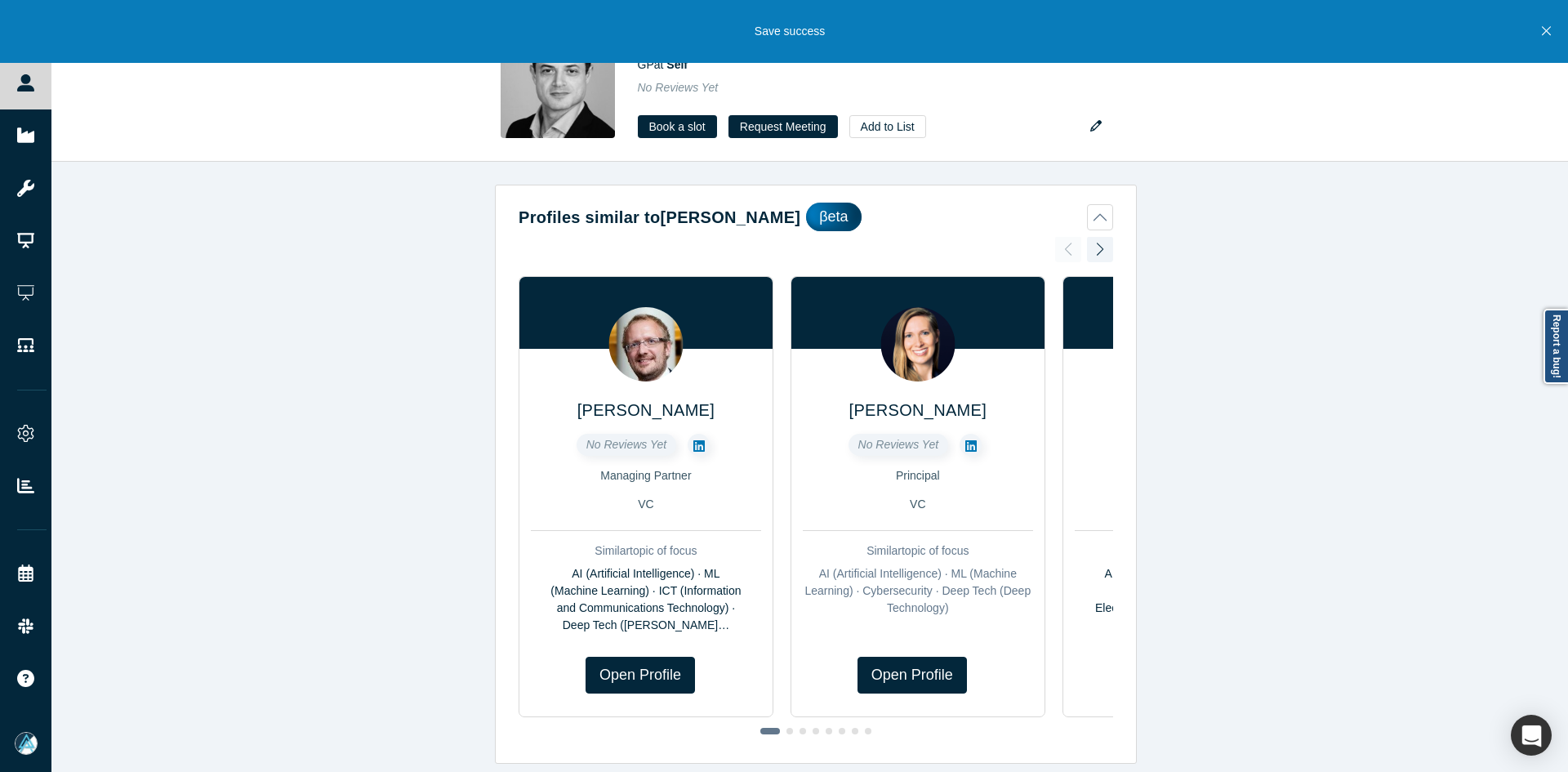
click at [1552, 26] on button "Close" at bounding box center [1546, 32] width 21 height 63
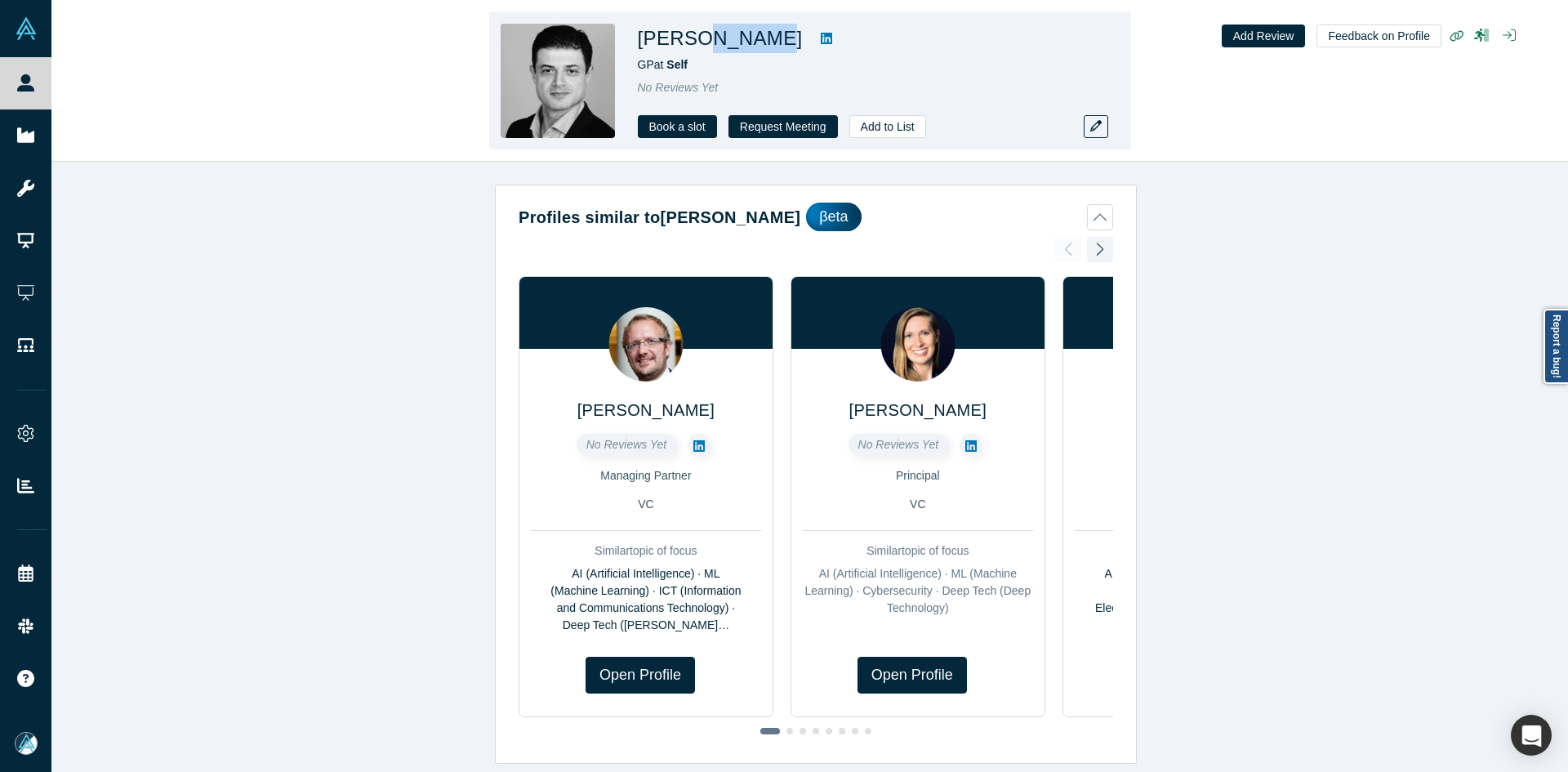
copy h1 "amedov"
drag, startPoint x: 768, startPoint y: 45, endPoint x: 690, endPoint y: 42, distance: 78.1
click at [690, 42] on h1 "[PERSON_NAME]" at bounding box center [721, 38] width 165 height 30
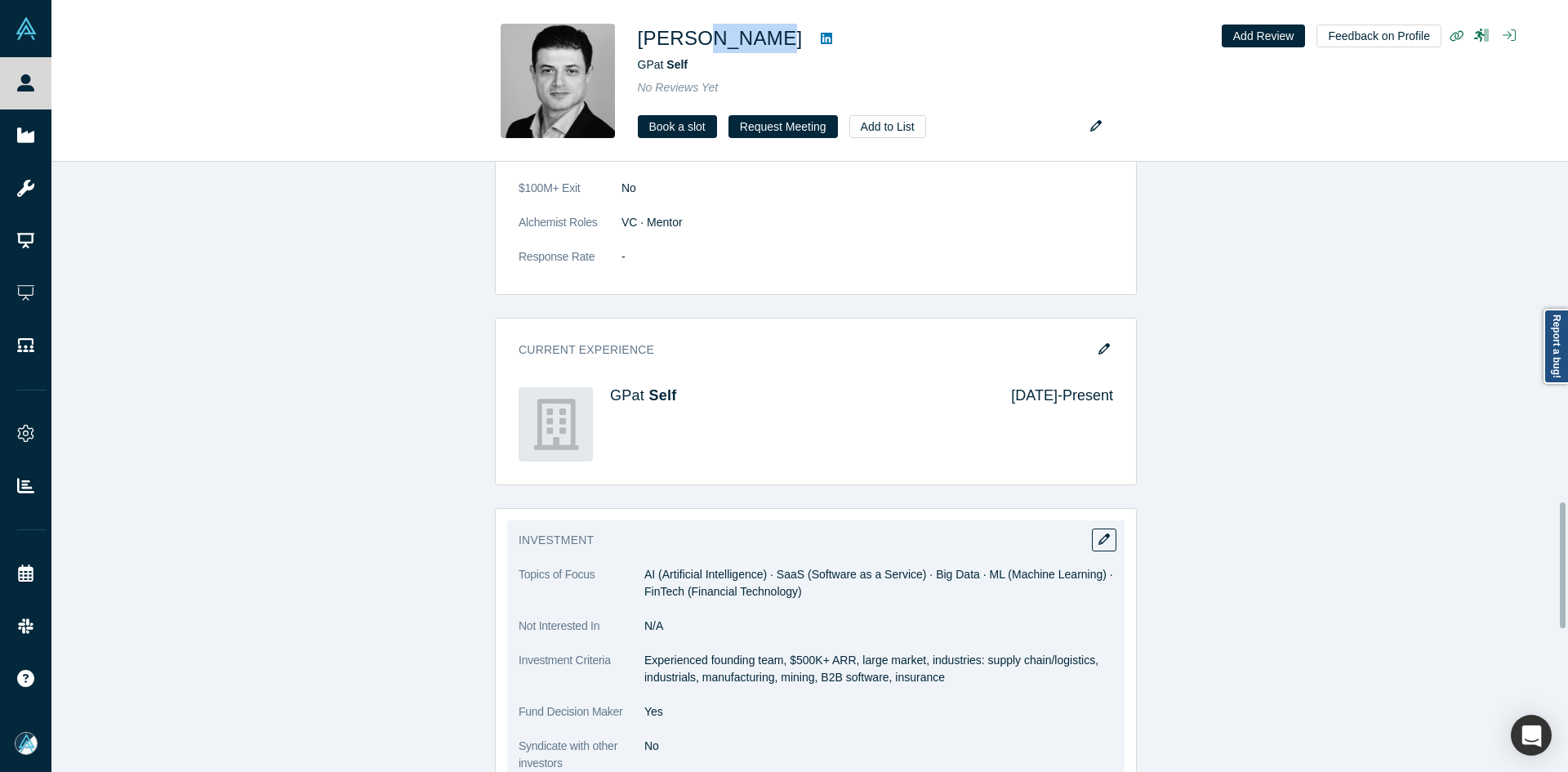
scroll to position [1879, 0]
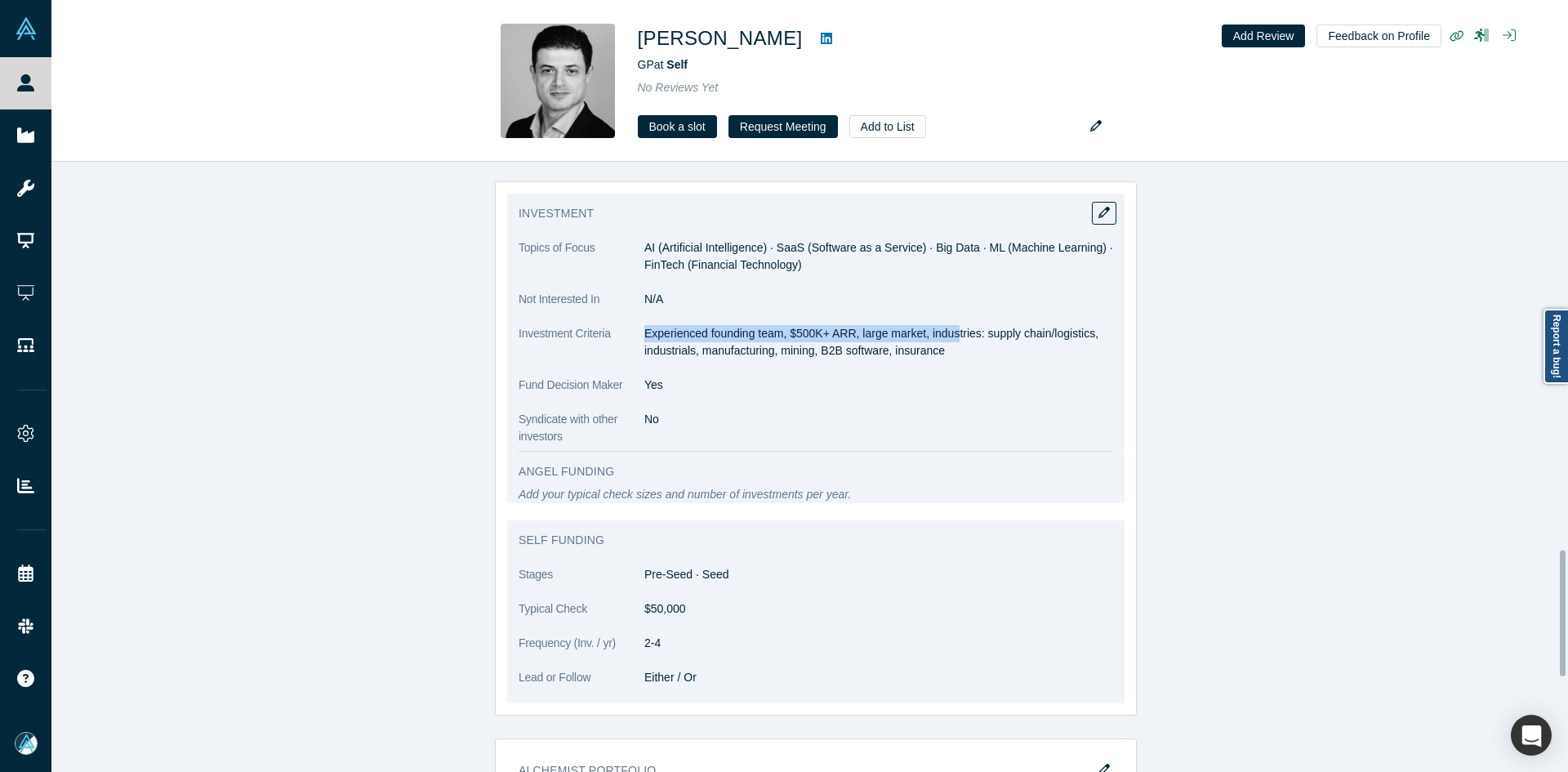
copy p "Experienced founding team, $500K+ ARR, large market, [GEOGRAPHIC_DATA]"
copy p "Experienced founding team, $500K+ ARR, large market, indust"
copy p "Experienced founding team, $500K+ ARR, large market, industries: supply chain/l…"
drag, startPoint x: 639, startPoint y: 330, endPoint x: 955, endPoint y: 347, distance: 316.5
click at [955, 347] on p "Experienced founding team, $500K+ ARR, large market, industries: supply chain/l…" at bounding box center [879, 342] width 469 height 34
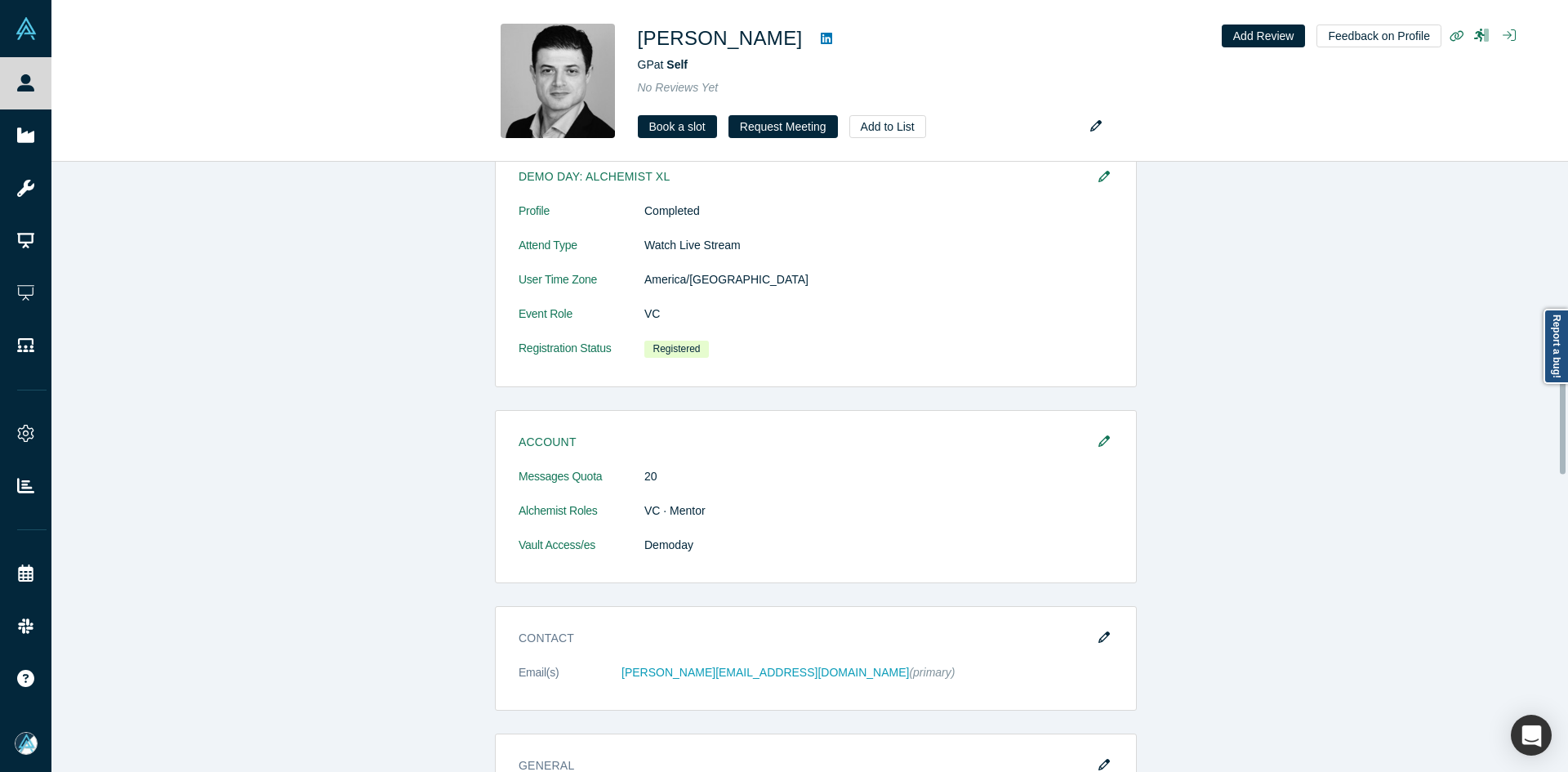
scroll to position [898, 0]
